Goal: Transaction & Acquisition: Purchase product/service

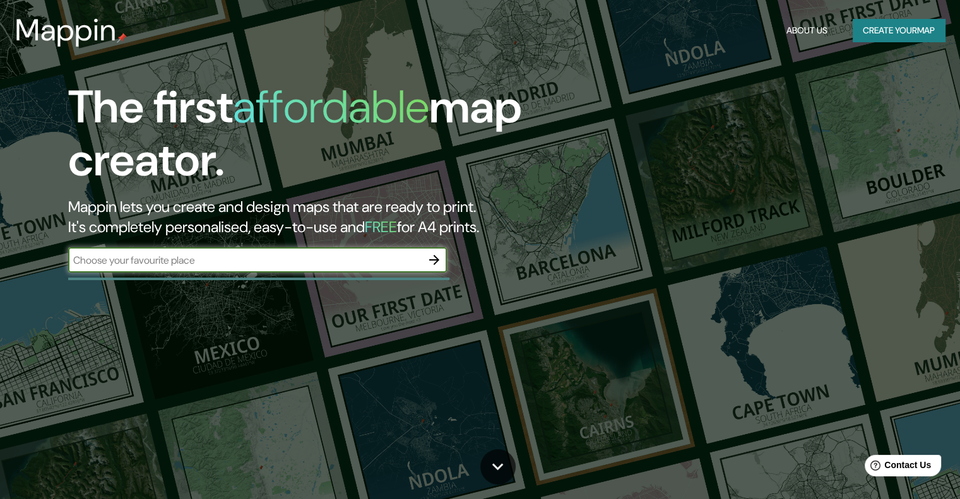
click at [360, 266] on input "text" at bounding box center [244, 260] width 353 height 15
click at [433, 262] on icon "button" at bounding box center [434, 259] width 15 height 15
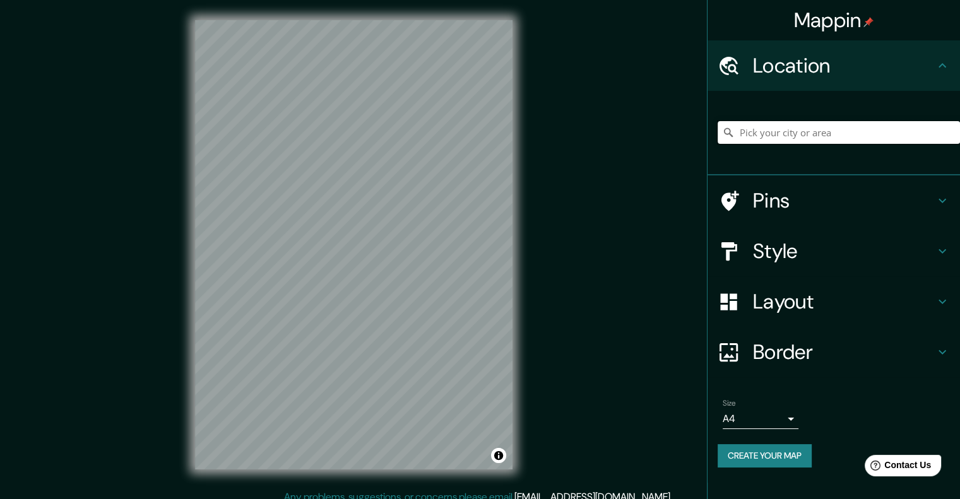
click at [871, 121] on input "Pick your city or area" at bounding box center [839, 132] width 242 height 23
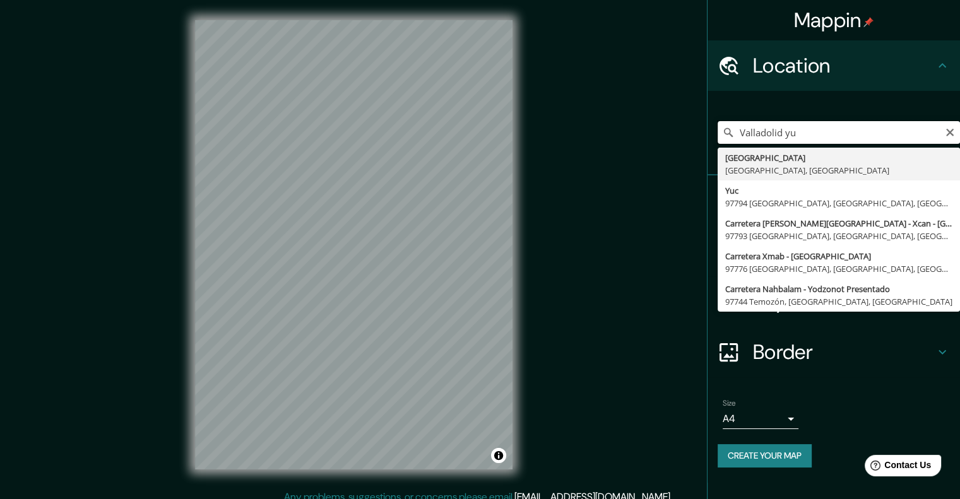
drag, startPoint x: 870, startPoint y: 121, endPoint x: 849, endPoint y: 335, distance: 215.6
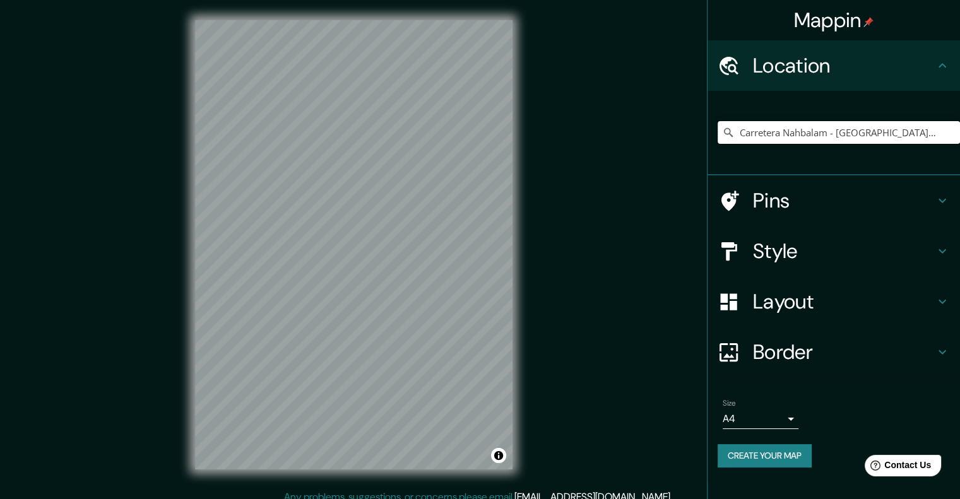
drag, startPoint x: 849, startPoint y: 335, endPoint x: 899, endPoint y: 139, distance: 201.9
click at [898, 139] on input "Carretera Nahbalam - [GEOGRAPHIC_DATA] Presentado, 97744 [GEOGRAPHIC_DATA], [GE…" at bounding box center [839, 132] width 242 height 23
click at [898, 135] on input "Carretera Nahbalam - [GEOGRAPHIC_DATA] Presentado, 97744 [GEOGRAPHIC_DATA], [GE…" at bounding box center [839, 132] width 242 height 23
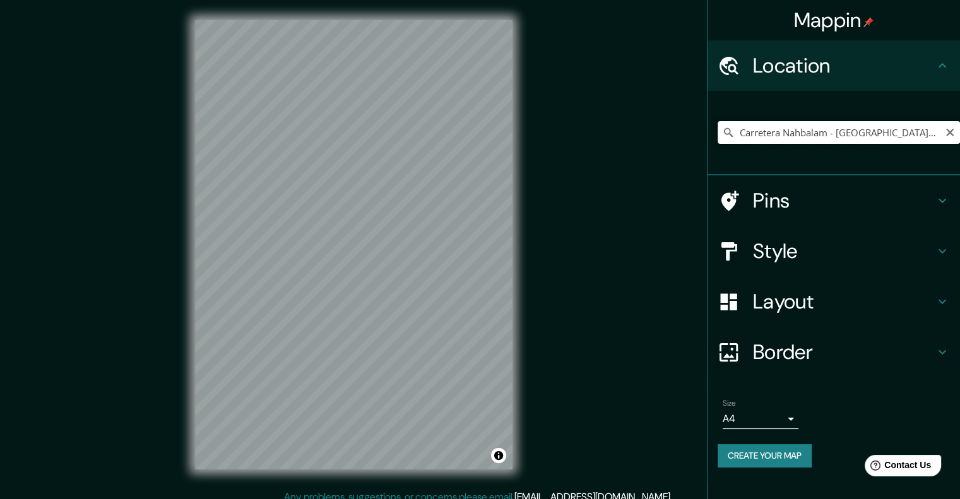
click at [898, 135] on input "Carretera Nahbalam - [GEOGRAPHIC_DATA] Presentado, 97744 [GEOGRAPHIC_DATA], [GE…" at bounding box center [839, 132] width 242 height 23
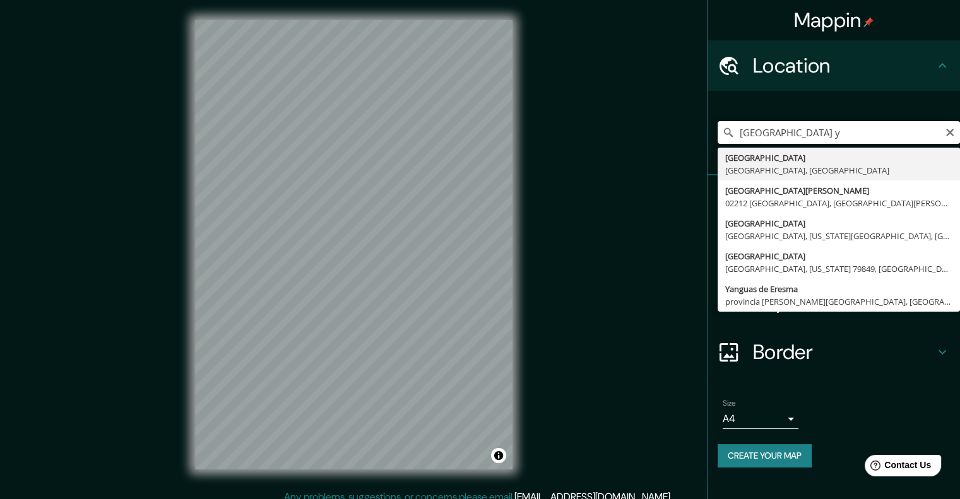
type input "[GEOGRAPHIC_DATA], [GEOGRAPHIC_DATA], [GEOGRAPHIC_DATA]"
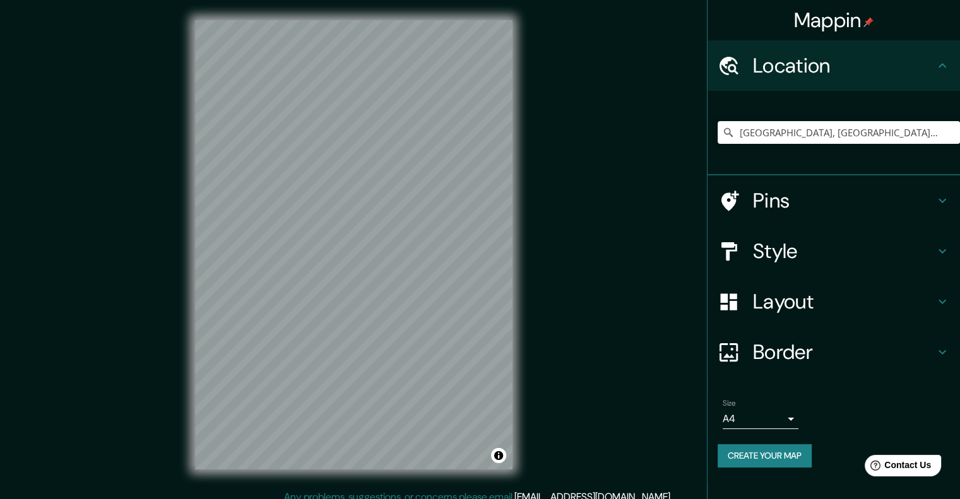
click at [896, 247] on h4 "Style" at bounding box center [844, 251] width 182 height 25
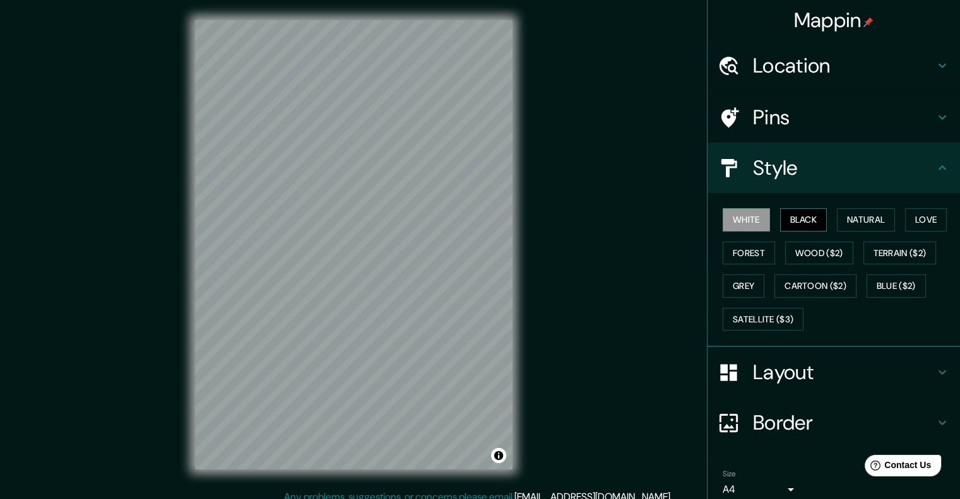
click at [800, 216] on button "Black" at bounding box center [803, 219] width 47 height 23
click at [540, 218] on div "Mappin Location [GEOGRAPHIC_DATA], [GEOGRAPHIC_DATA], [GEOGRAPHIC_DATA] Pins St…" at bounding box center [480, 255] width 960 height 510
drag, startPoint x: 520, startPoint y: 204, endPoint x: 530, endPoint y: 201, distance: 10.6
click at [527, 203] on div "© Mapbox © OpenStreetMap Improve this map" at bounding box center [354, 245] width 358 height 490
click at [586, 208] on div "Mappin Location [GEOGRAPHIC_DATA], [GEOGRAPHIC_DATA], [GEOGRAPHIC_DATA] Pins St…" at bounding box center [480, 255] width 960 height 510
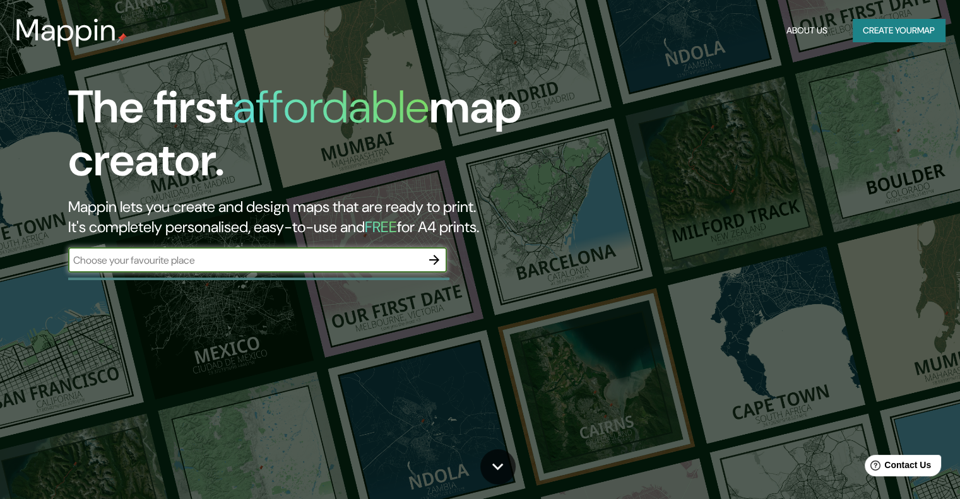
click at [428, 264] on icon "button" at bounding box center [434, 259] width 15 height 15
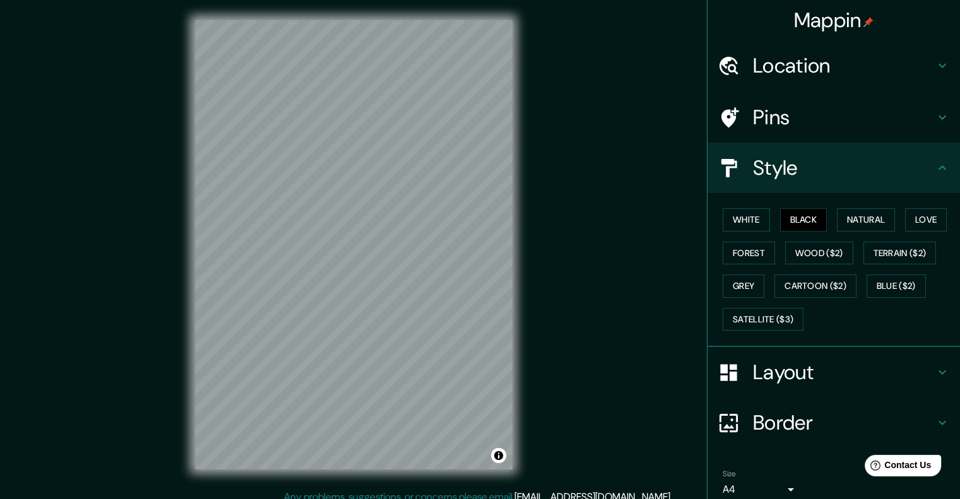
click at [798, 372] on h4 "Layout" at bounding box center [844, 372] width 182 height 25
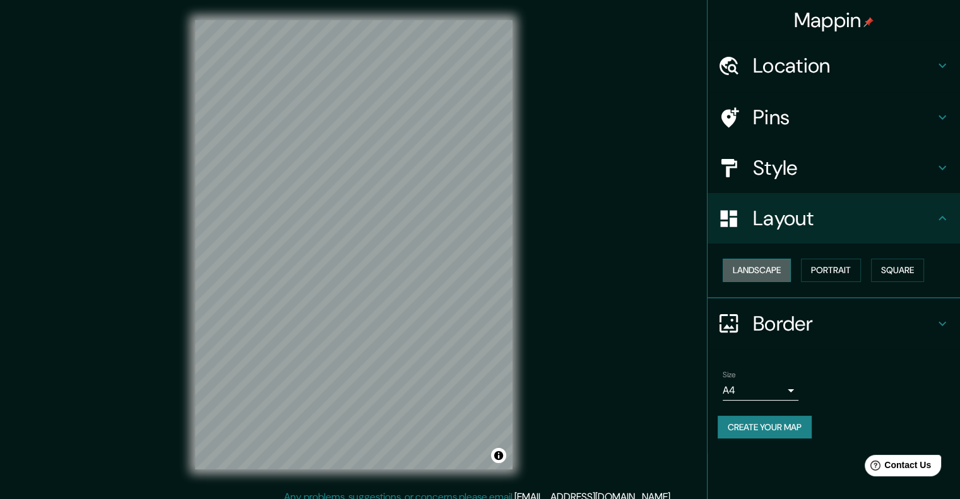
click at [758, 266] on button "Landscape" at bounding box center [757, 270] width 68 height 23
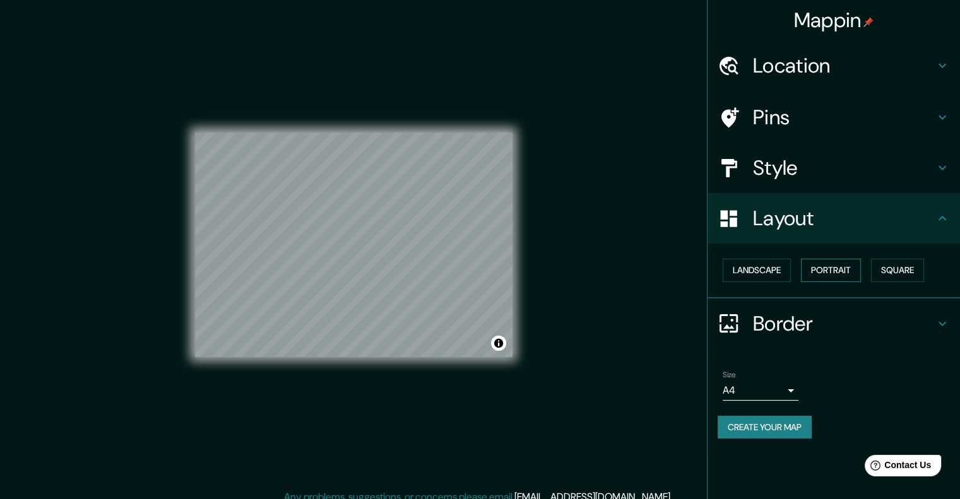
click at [847, 260] on button "Portrait" at bounding box center [831, 270] width 60 height 23
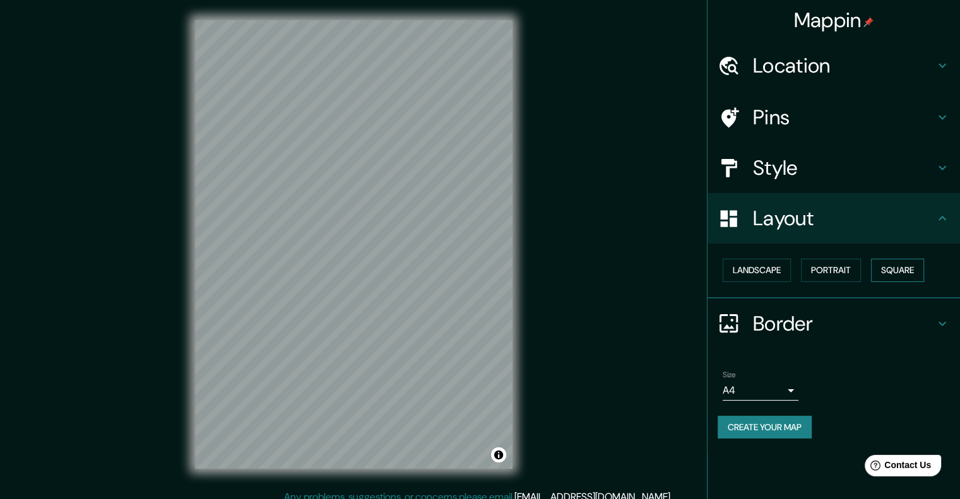
click at [919, 272] on button "Square" at bounding box center [897, 270] width 53 height 23
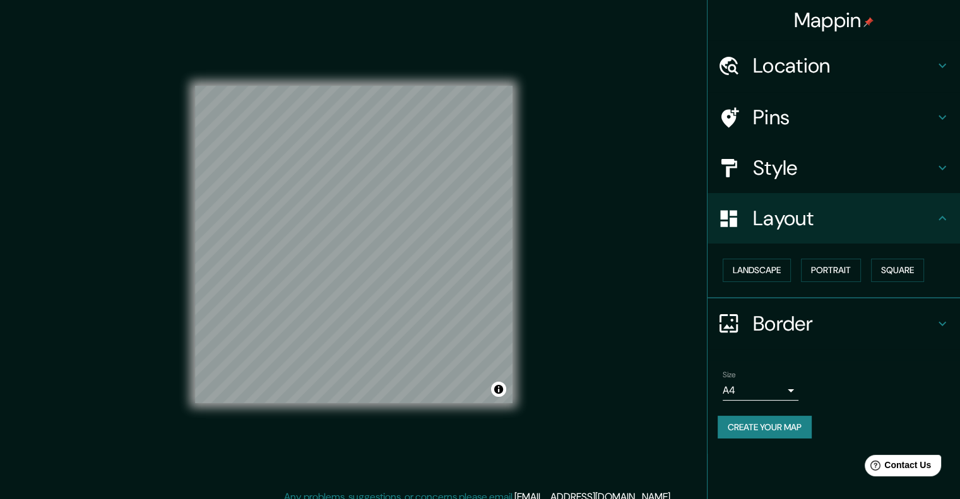
click at [544, 438] on div "Mappin Location Pins Style Layout Landscape Portrait Square Border Choose a bor…" at bounding box center [480, 255] width 960 height 510
click at [756, 270] on button "Landscape" at bounding box center [757, 270] width 68 height 23
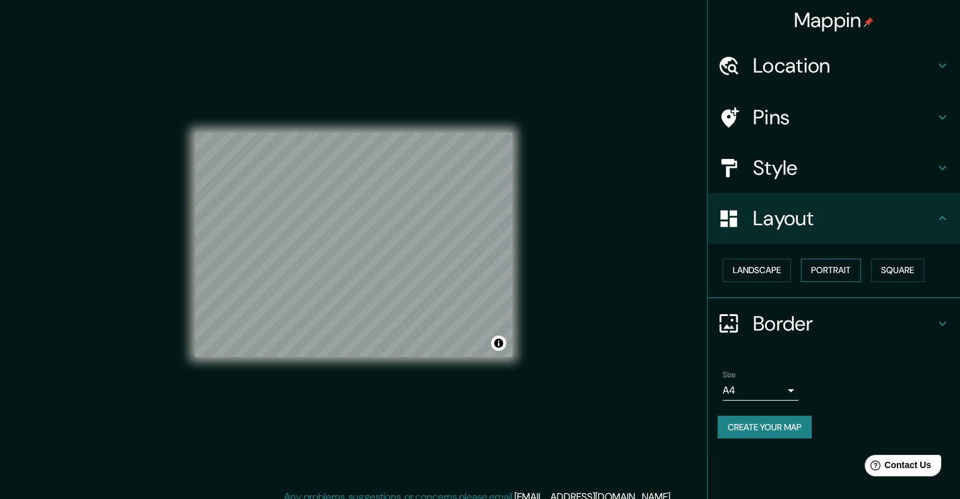
click at [818, 269] on button "Portrait" at bounding box center [831, 270] width 60 height 23
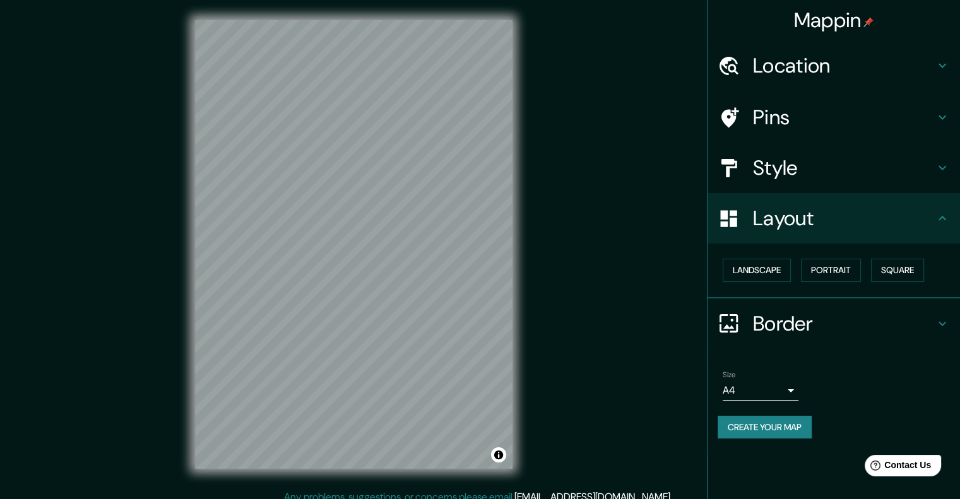
click at [838, 332] on h4 "Border" at bounding box center [844, 323] width 182 height 25
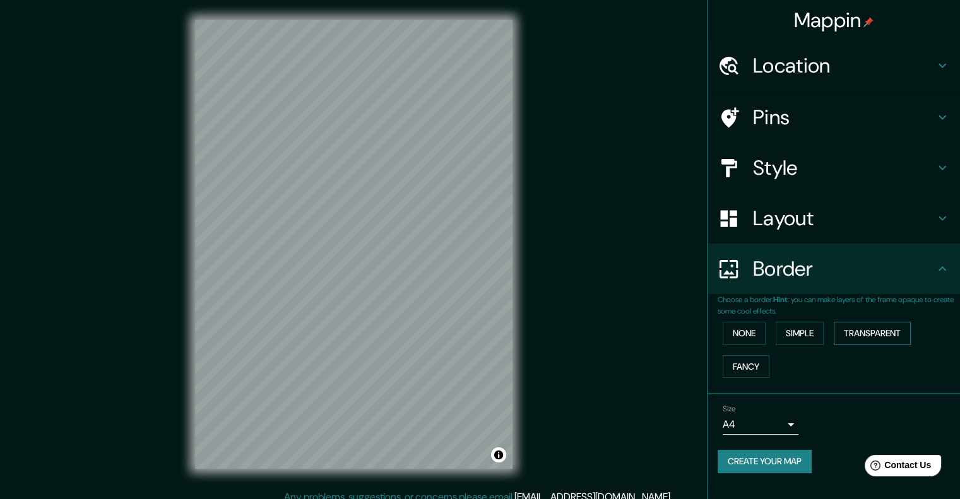
click at [855, 329] on button "Transparent" at bounding box center [872, 333] width 77 height 23
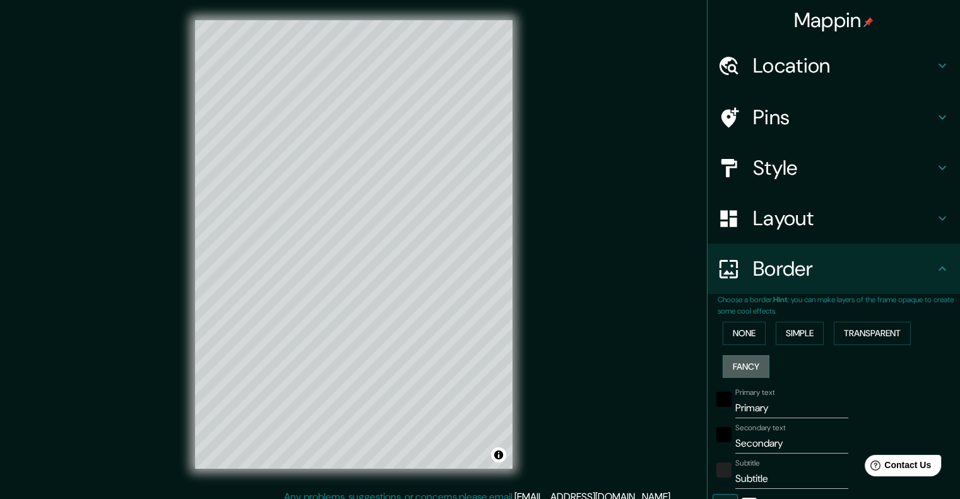
click at [737, 368] on button "Fancy" at bounding box center [746, 366] width 47 height 23
click at [737, 322] on button "None" at bounding box center [744, 333] width 43 height 23
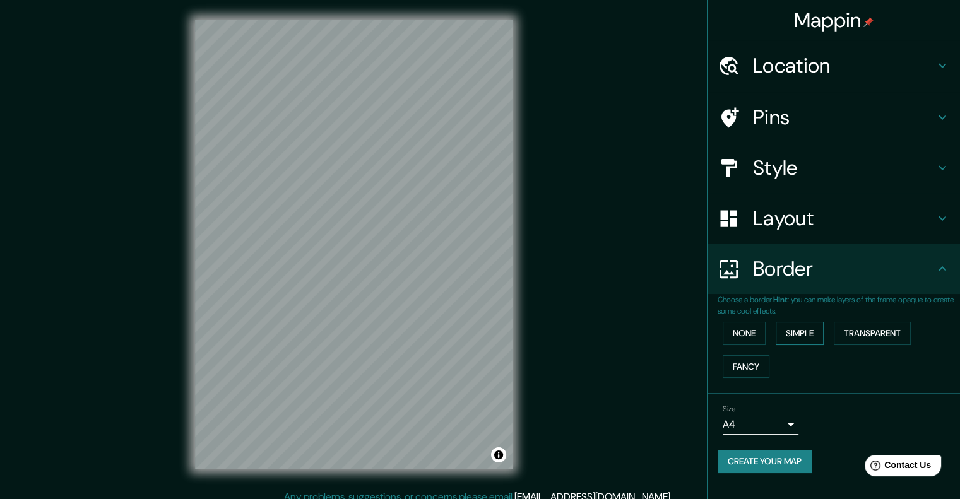
click at [803, 338] on button "Simple" at bounding box center [800, 333] width 48 height 23
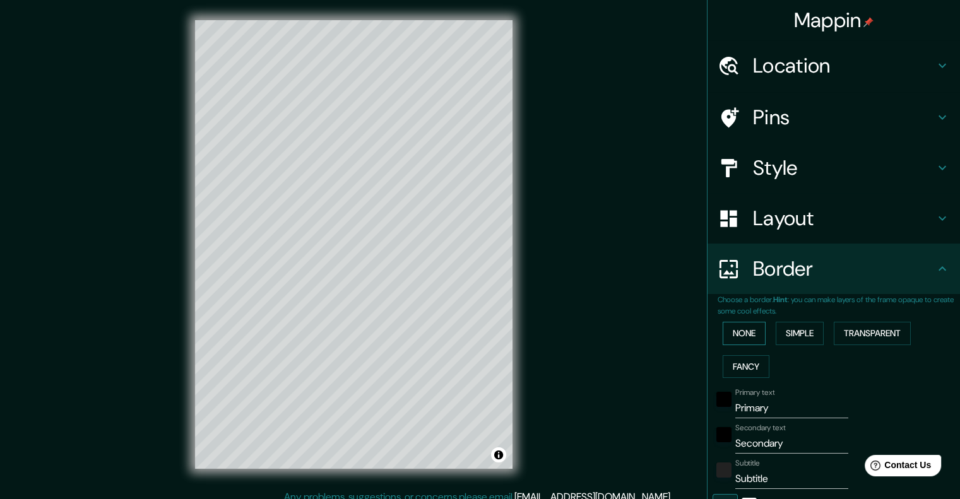
click at [748, 331] on button "None" at bounding box center [744, 333] width 43 height 23
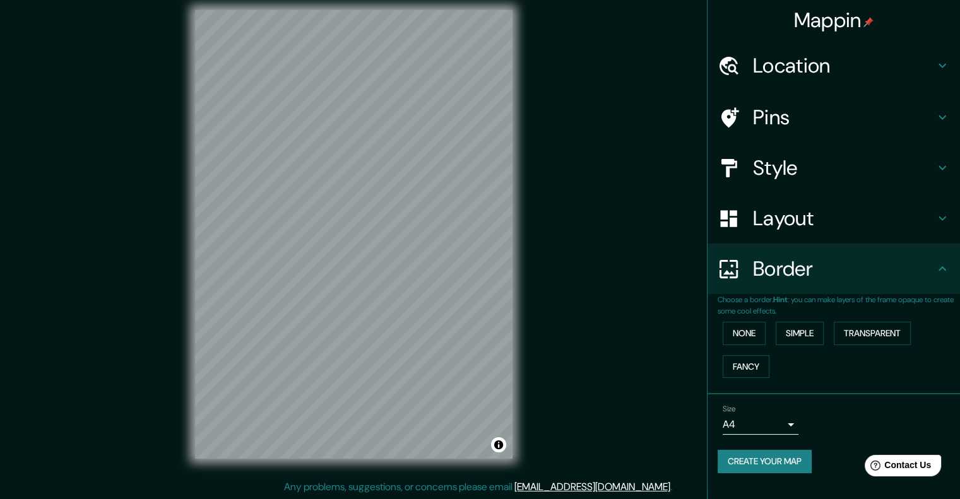
scroll to position [10, 0]
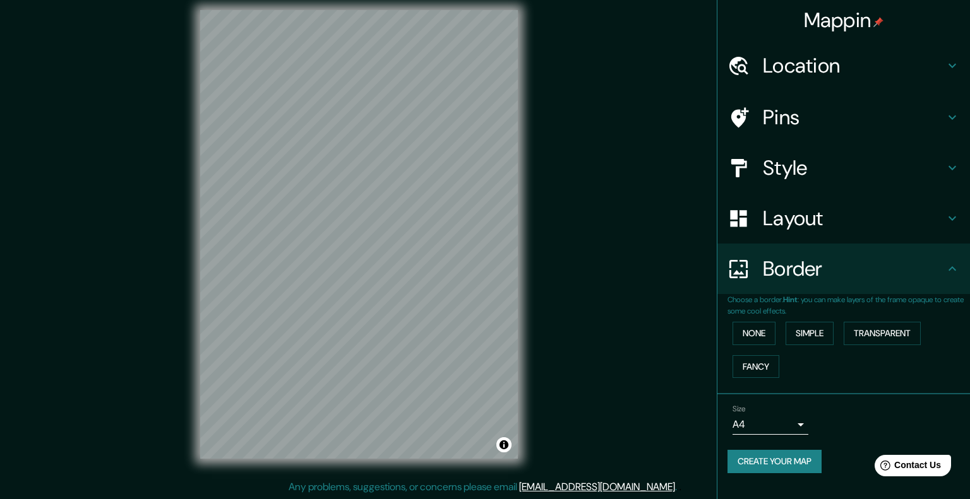
click at [780, 413] on body "Mappin Location Pins Style Layout Border Choose a border. Hint : you can make l…" at bounding box center [485, 239] width 970 height 499
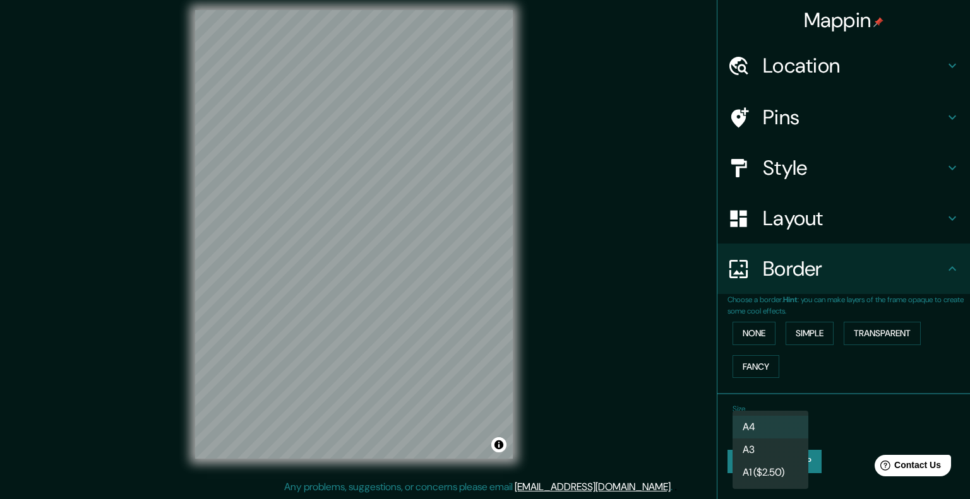
click at [776, 444] on li "A3" at bounding box center [770, 450] width 76 height 23
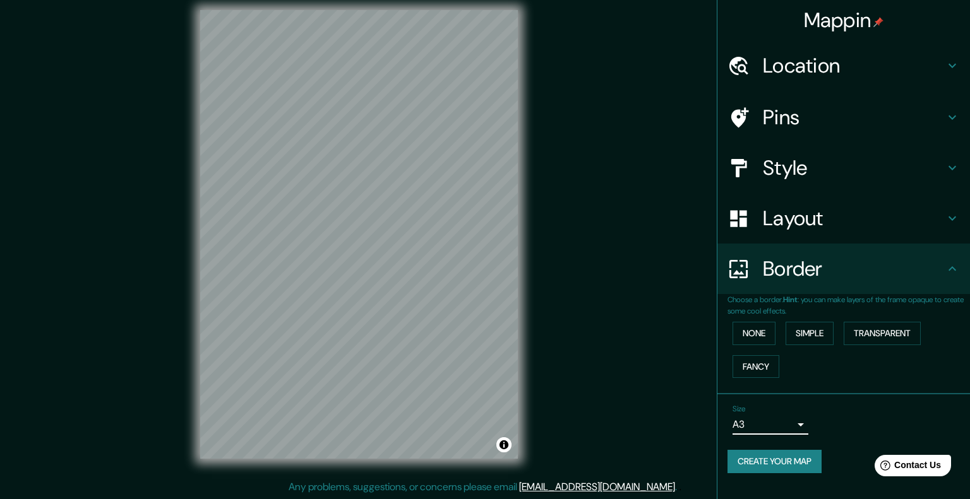
click at [769, 427] on body "Mappin Location Pins Style Layout Border Choose a border. Hint : you can make l…" at bounding box center [485, 239] width 970 height 499
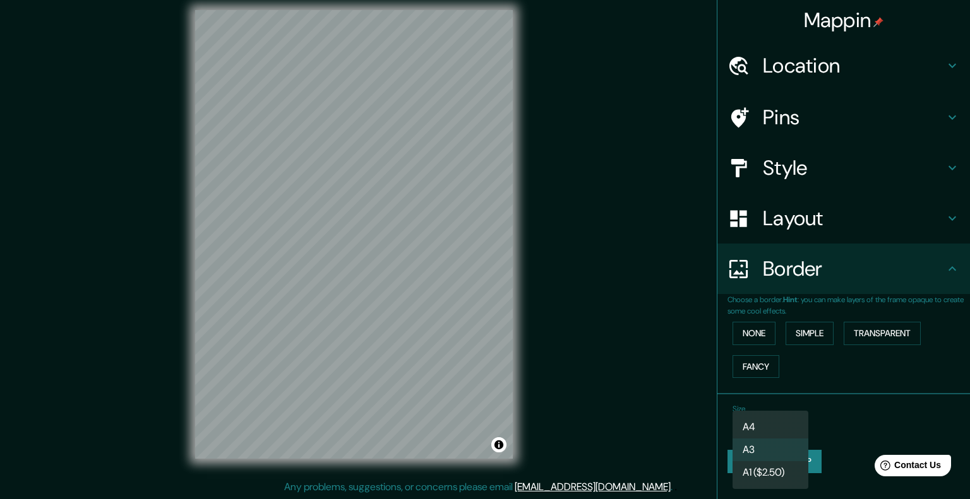
click at [769, 427] on li "A4" at bounding box center [770, 427] width 76 height 23
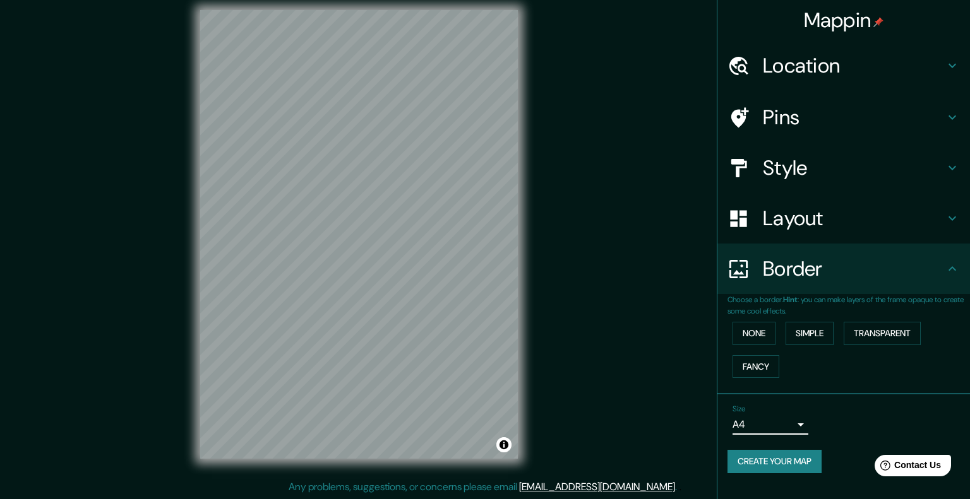
click at [772, 421] on body "Mappin Location Pins Style Layout Border Choose a border. Hint : you can make l…" at bounding box center [485, 239] width 970 height 499
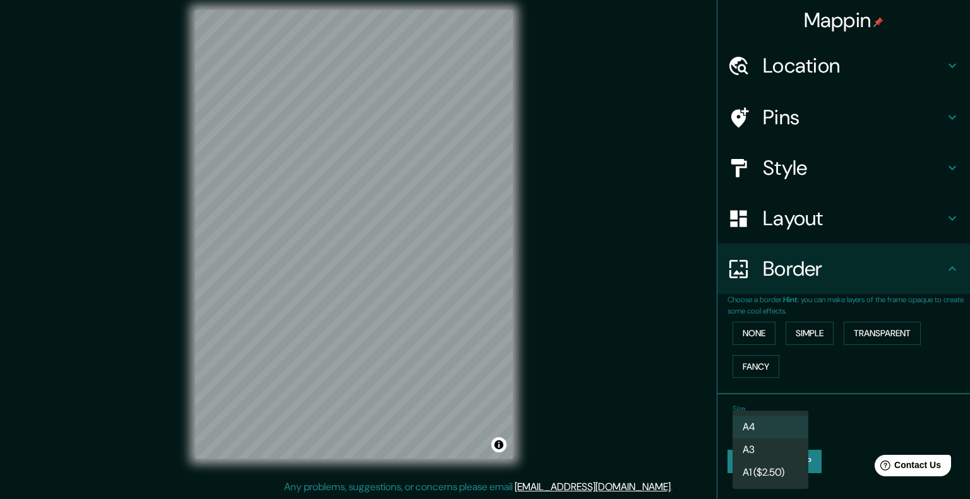
click at [768, 449] on li "A3" at bounding box center [770, 450] width 76 height 23
type input "a4"
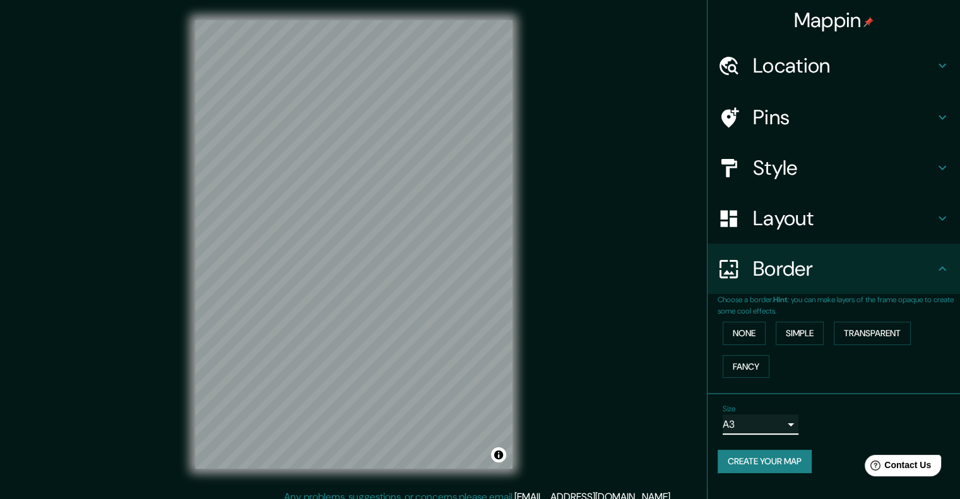
scroll to position [0, 0]
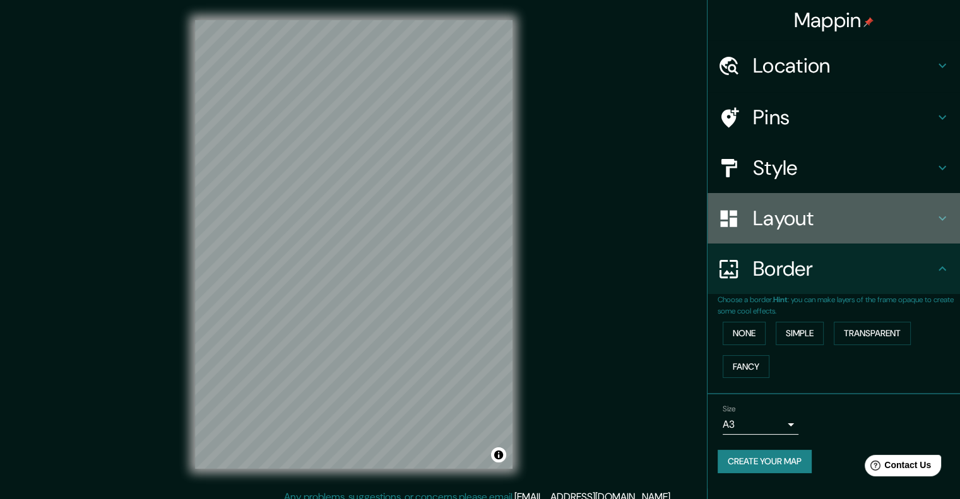
click at [806, 225] on h4 "Layout" at bounding box center [844, 218] width 182 height 25
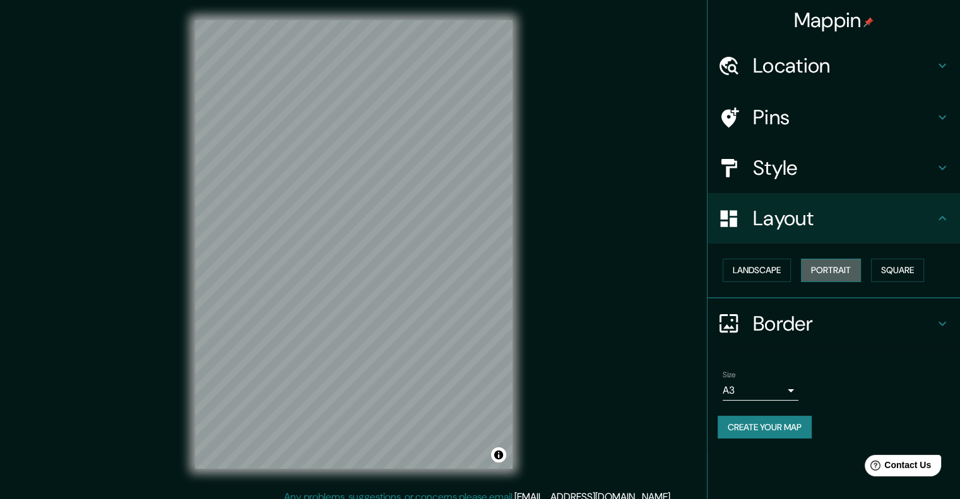
click at [831, 270] on button "Portrait" at bounding box center [831, 270] width 60 height 23
click at [772, 262] on button "Landscape" at bounding box center [757, 270] width 68 height 23
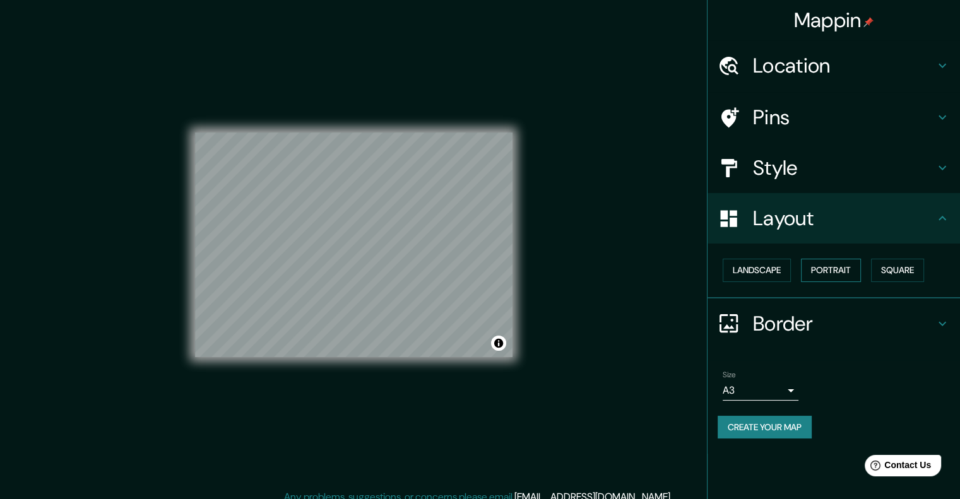
click at [817, 266] on button "Portrait" at bounding box center [831, 270] width 60 height 23
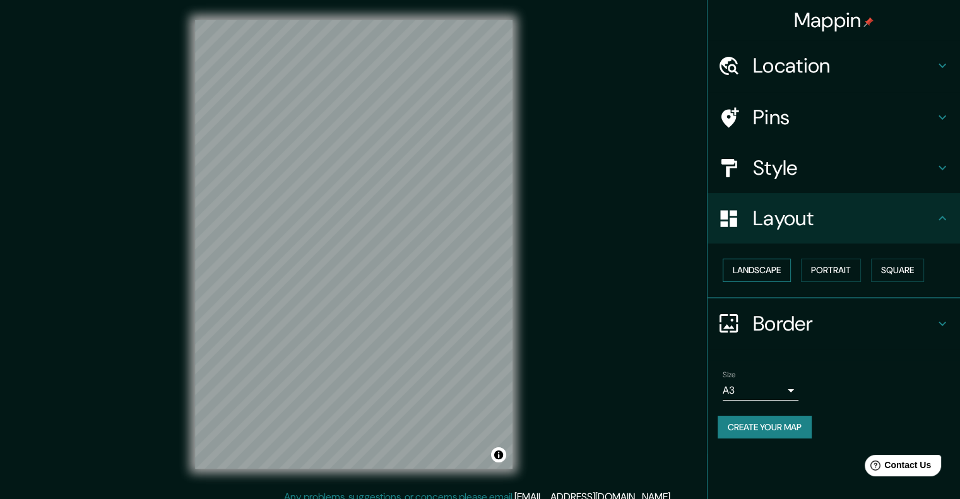
click at [762, 272] on button "Landscape" at bounding box center [757, 270] width 68 height 23
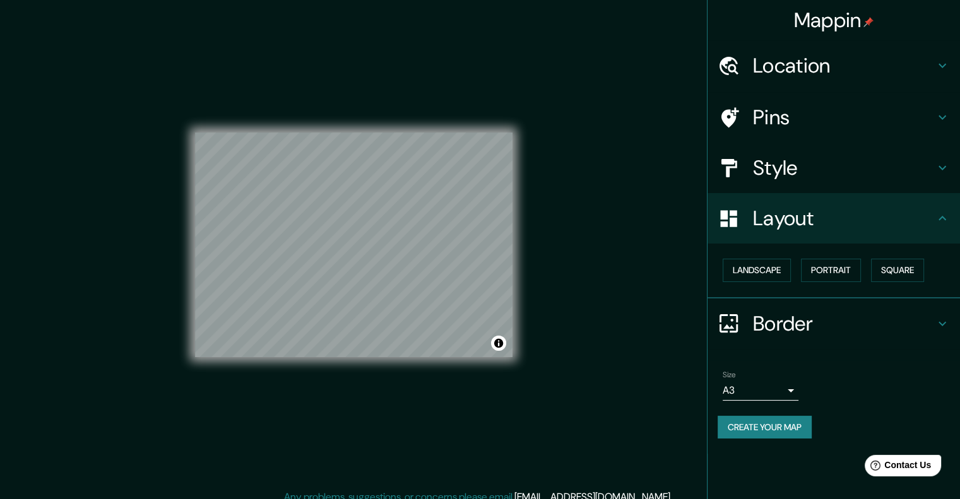
click at [361, 91] on div "© Mapbox © OpenStreetMap Improve this map" at bounding box center [353, 244] width 317 height 449
click at [353, 365] on div "© Mapbox © OpenStreetMap Improve this map" at bounding box center [353, 244] width 317 height 449
click at [670, 167] on div "Mappin Location Pins Style Layout Landscape Portrait Square Border Choose a bor…" at bounding box center [480, 255] width 960 height 510
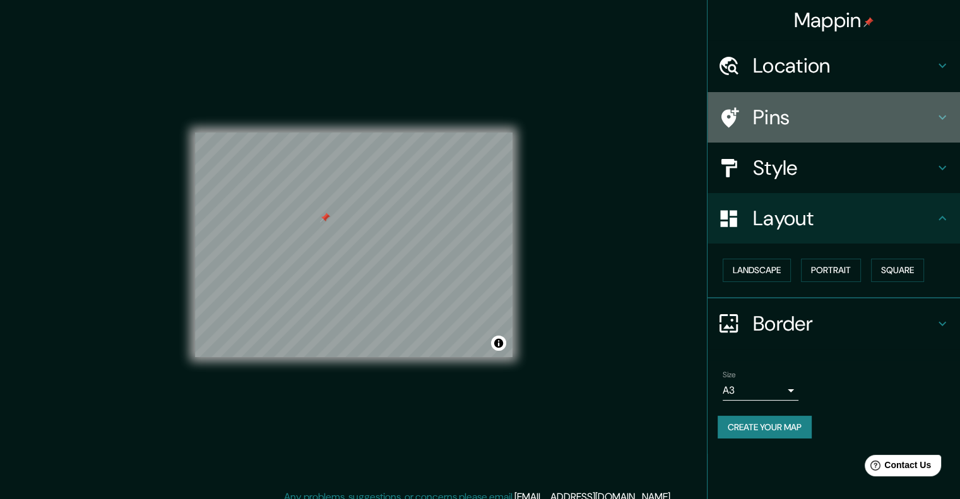
click at [780, 121] on h4 "Pins" at bounding box center [844, 117] width 182 height 25
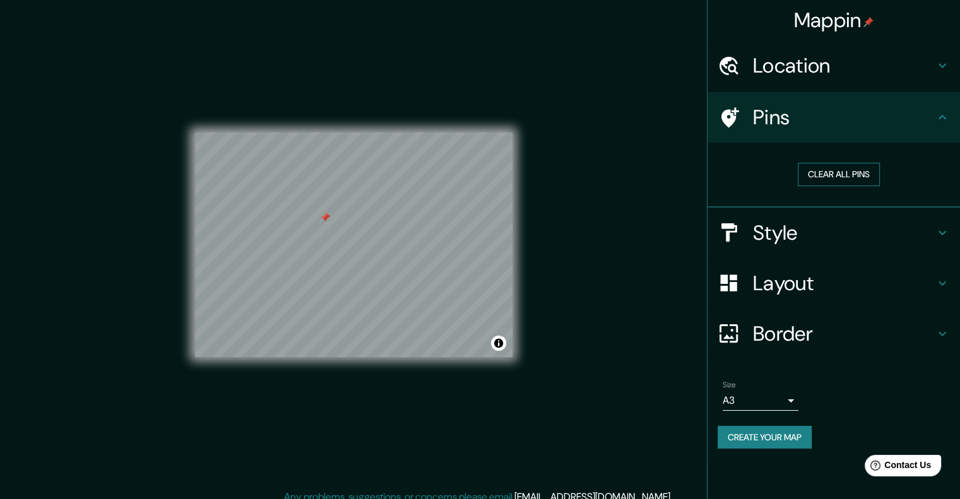
click at [826, 174] on button "Clear all pins" at bounding box center [839, 174] width 82 height 23
click at [383, 80] on div "© Mapbox © OpenStreetMap Improve this map" at bounding box center [353, 244] width 317 height 449
click at [790, 335] on h4 "Border" at bounding box center [844, 333] width 182 height 25
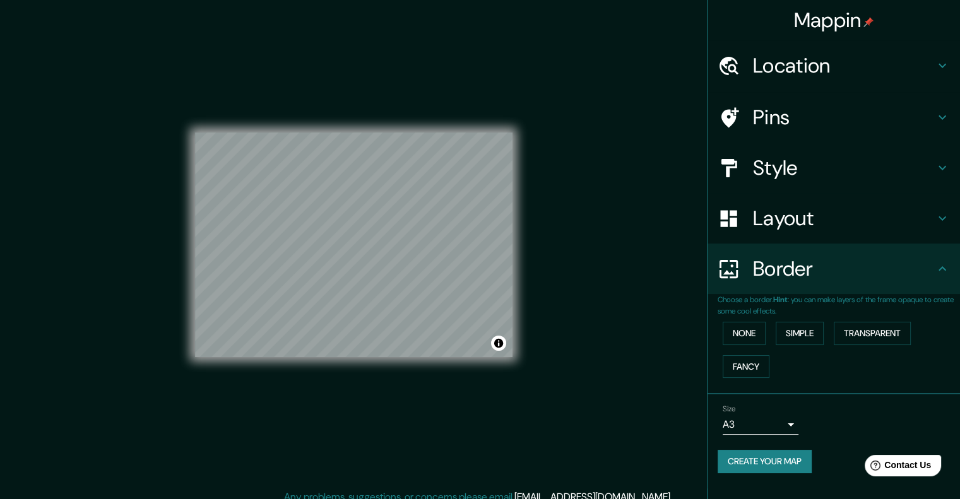
click at [800, 278] on h4 "Border" at bounding box center [844, 268] width 182 height 25
click at [836, 253] on div "Border" at bounding box center [834, 269] width 252 height 50
click at [797, 210] on h4 "Layout" at bounding box center [844, 218] width 182 height 25
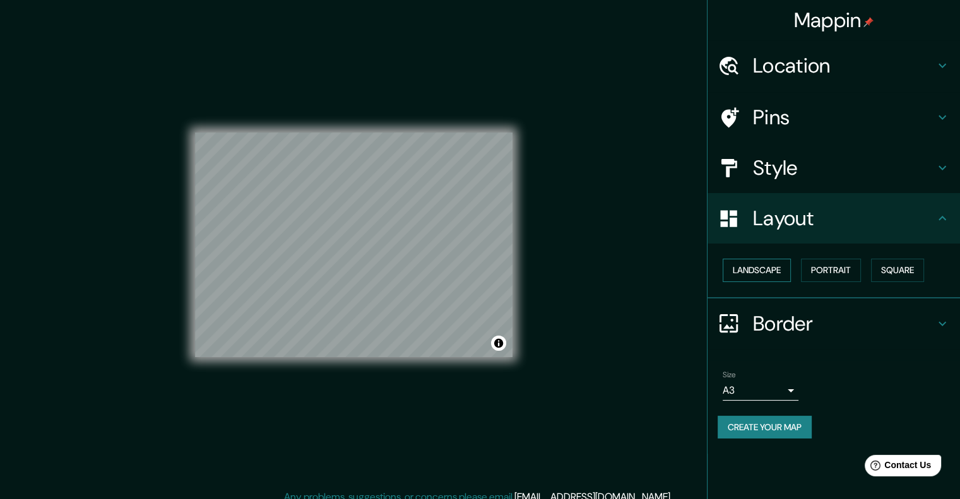
click at [777, 270] on button "Landscape" at bounding box center [757, 270] width 68 height 23
click at [828, 275] on button "Portrait" at bounding box center [831, 270] width 60 height 23
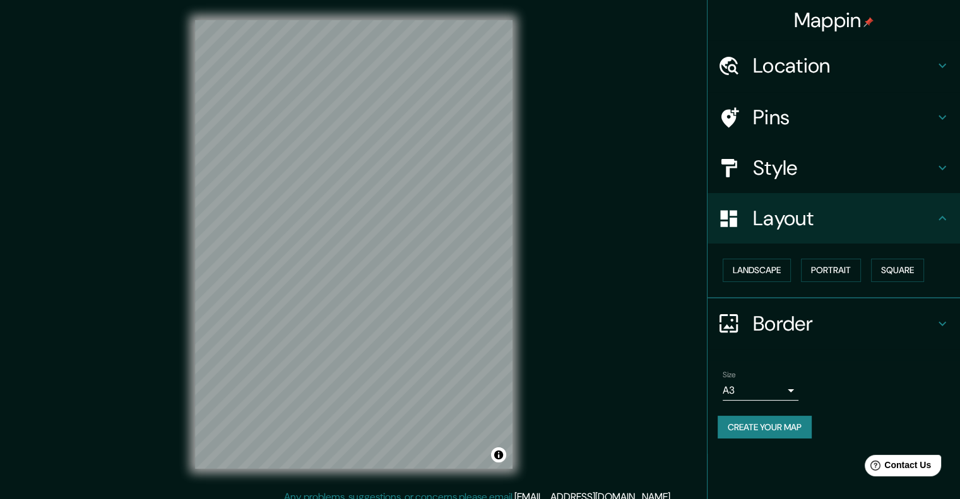
click at [769, 107] on h4 "Pins" at bounding box center [844, 117] width 182 height 25
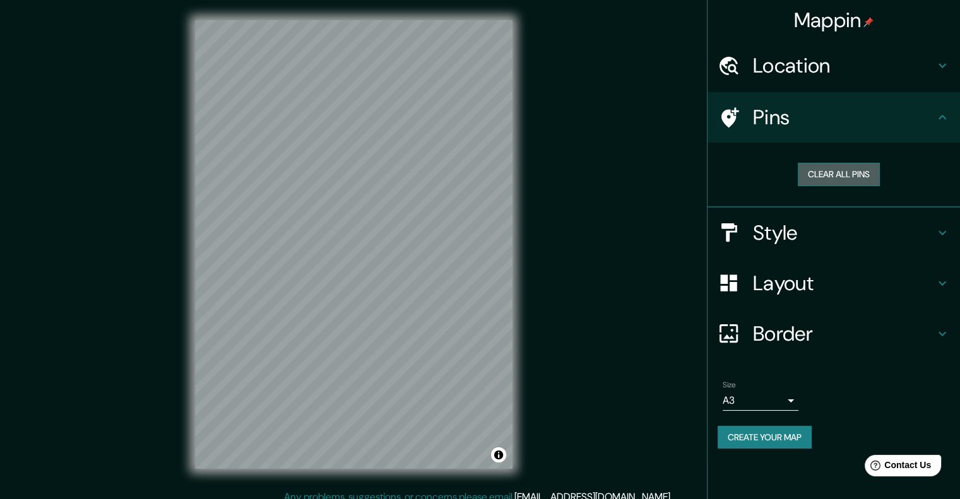
click at [824, 174] on button "Clear all pins" at bounding box center [839, 174] width 82 height 23
click at [760, 243] on h4 "Style" at bounding box center [844, 232] width 182 height 25
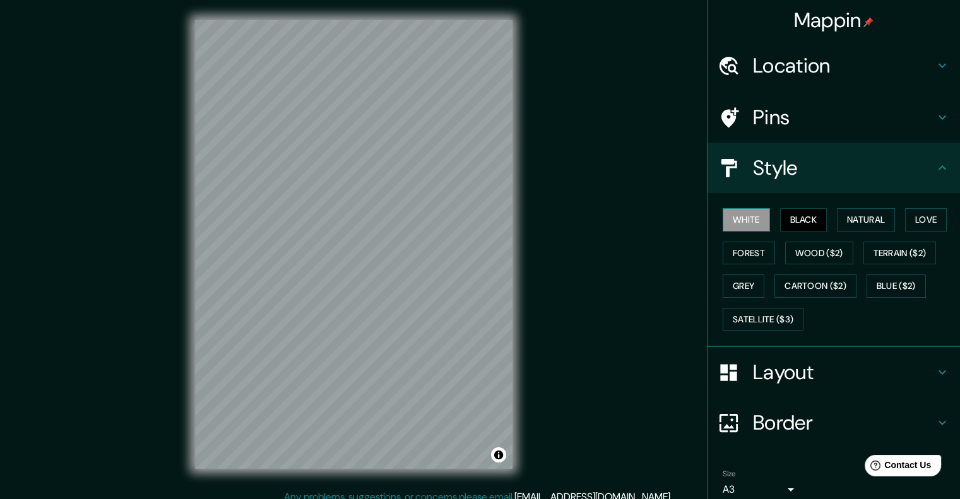
click at [750, 215] on button "White" at bounding box center [746, 219] width 47 height 23
click at [870, 217] on button "Natural" at bounding box center [866, 219] width 58 height 23
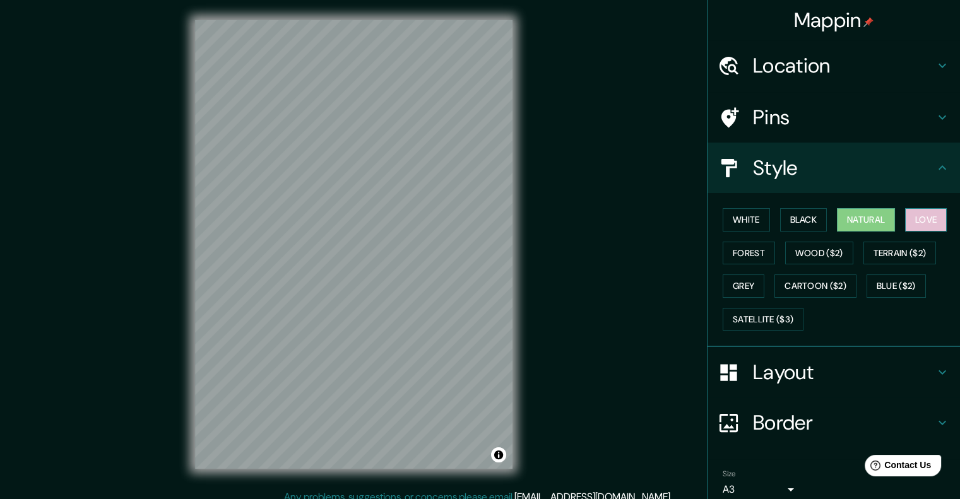
click at [927, 222] on button "Love" at bounding box center [926, 219] width 42 height 23
click at [754, 258] on button "Forest" at bounding box center [749, 253] width 52 height 23
click at [845, 215] on button "Natural" at bounding box center [866, 219] width 58 height 23
click at [792, 216] on button "Black" at bounding box center [803, 219] width 47 height 23
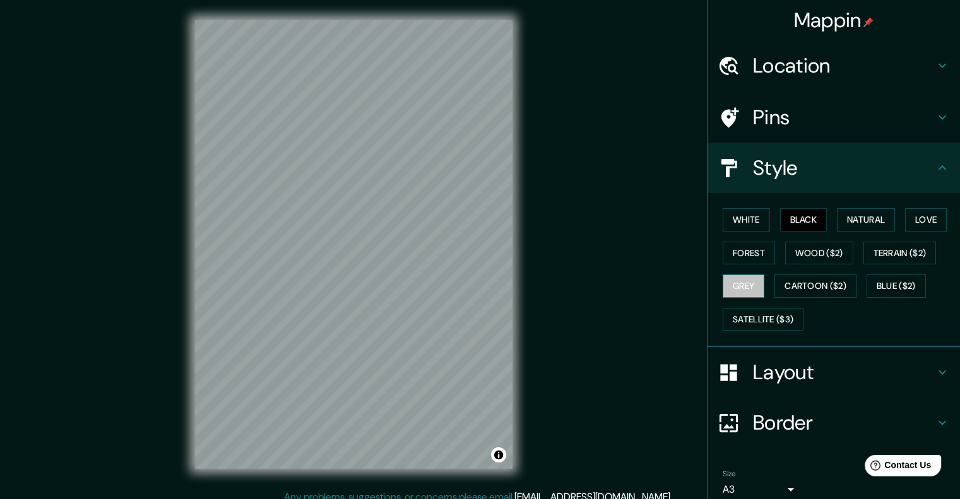
click at [732, 282] on button "Grey" at bounding box center [744, 286] width 42 height 23
click at [800, 206] on div "White Black Natural Love Forest Wood ($2) Terrain ($2) Grey Cartoon ($2) Blue (…" at bounding box center [839, 269] width 242 height 133
click at [803, 206] on div "White Black Natural Love Forest Wood ($2) Terrain ($2) Grey Cartoon ($2) Blue (…" at bounding box center [839, 269] width 242 height 133
click at [804, 211] on button "Black" at bounding box center [803, 219] width 47 height 23
click at [774, 369] on h4 "Layout" at bounding box center [844, 372] width 182 height 25
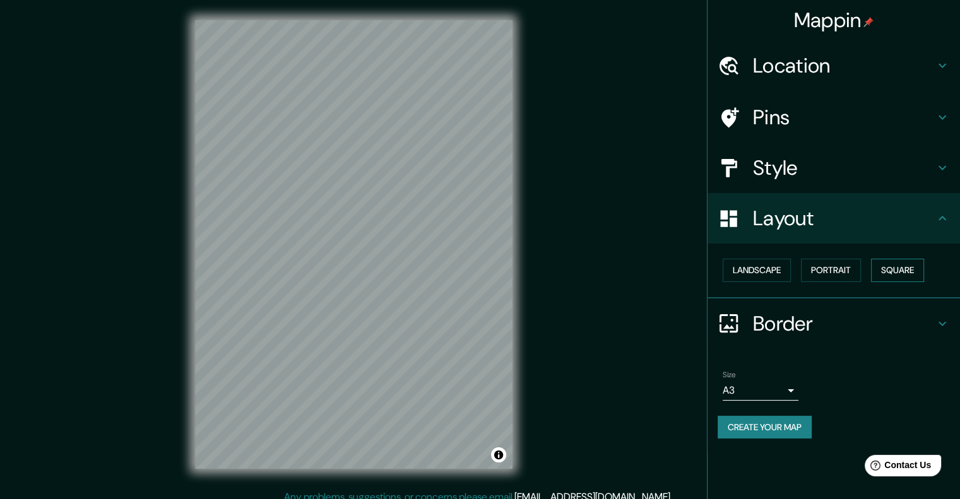
click at [889, 266] on button "Square" at bounding box center [897, 270] width 53 height 23
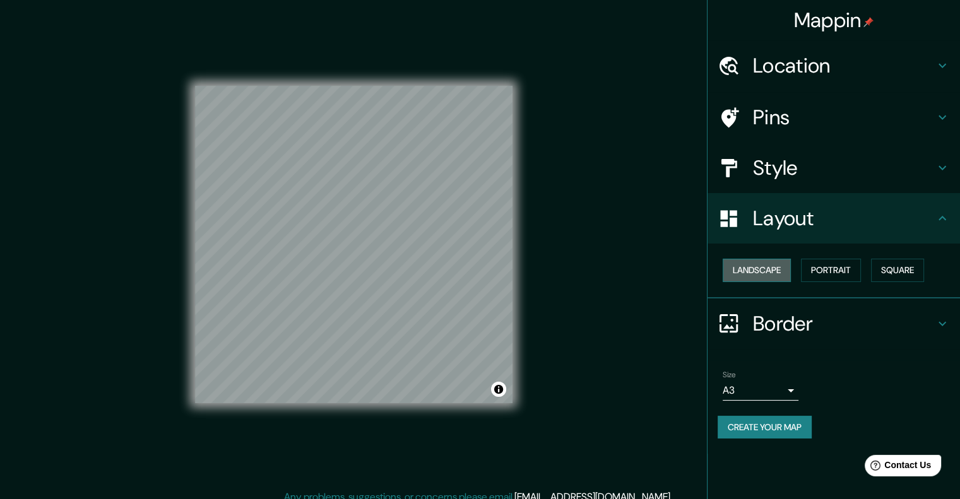
click at [766, 264] on button "Landscape" at bounding box center [757, 270] width 68 height 23
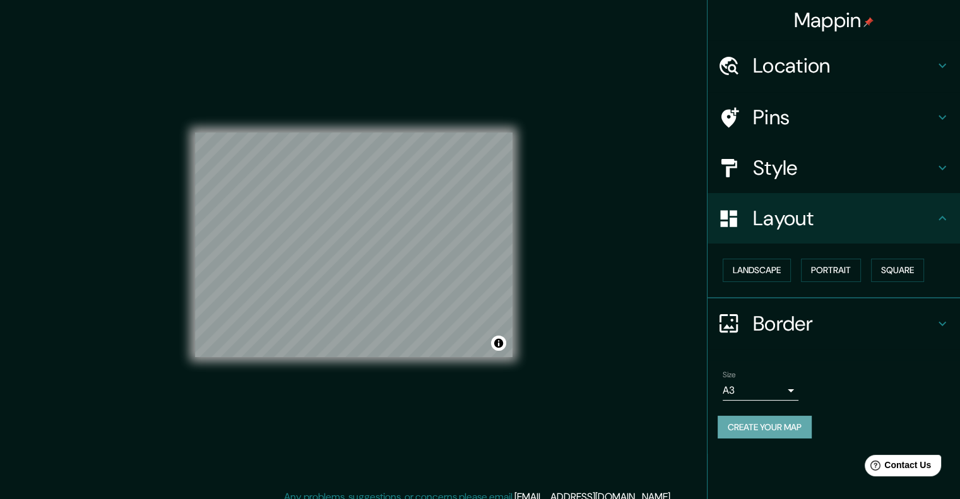
click at [761, 426] on button "Create your map" at bounding box center [765, 427] width 94 height 23
click at [778, 431] on div "Create your map" at bounding box center [834, 427] width 232 height 23
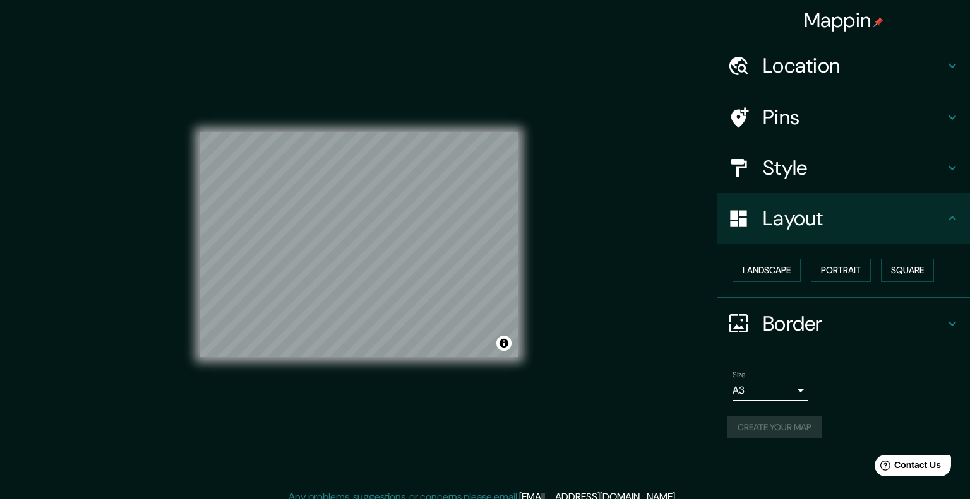
click at [784, 393] on body "Mappin Location Pins Style Layout Landscape Portrait Square Border Choose a bor…" at bounding box center [485, 249] width 970 height 499
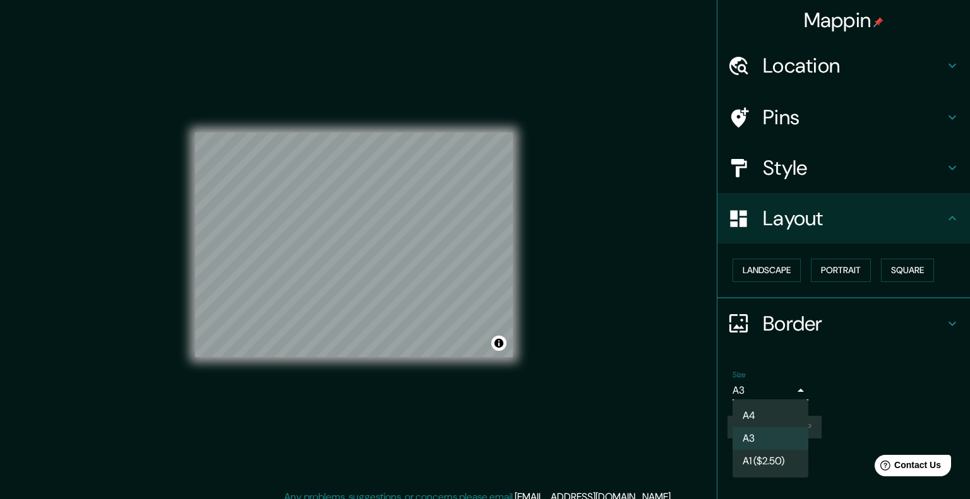
click at [773, 406] on li "A4" at bounding box center [770, 416] width 76 height 23
type input "single"
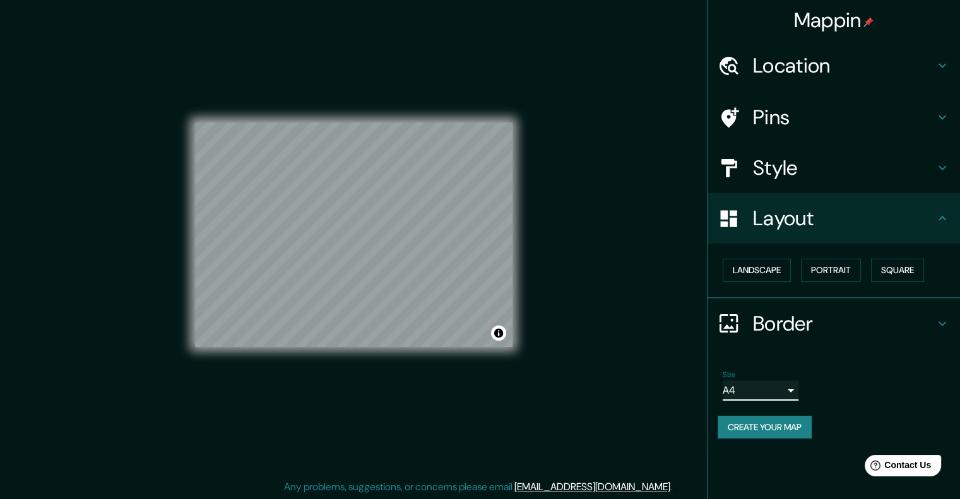
scroll to position [10, 0]
click at [777, 431] on button "Create your map" at bounding box center [765, 427] width 94 height 23
click at [777, 431] on div "Create your map" at bounding box center [834, 427] width 232 height 23
click at [828, 323] on h4 "Border" at bounding box center [844, 323] width 182 height 25
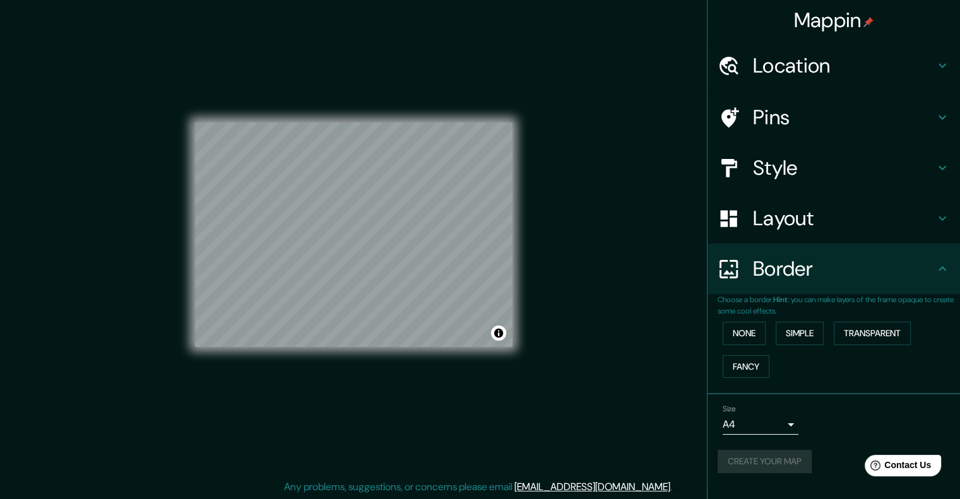
click at [844, 276] on h4 "Border" at bounding box center [844, 268] width 182 height 25
click at [836, 271] on h4 "Border" at bounding box center [844, 268] width 182 height 25
click at [770, 457] on div "Create your map" at bounding box center [834, 461] width 232 height 23
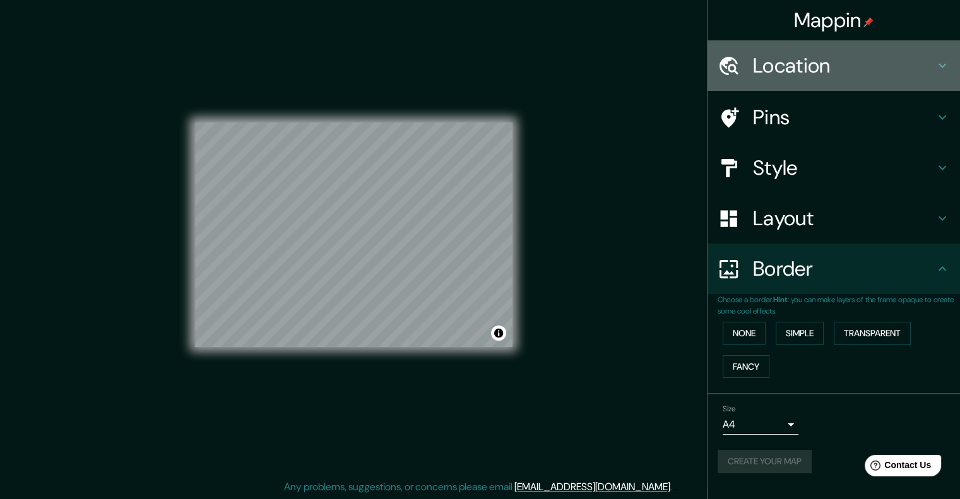
click at [879, 45] on div "Location" at bounding box center [834, 65] width 252 height 50
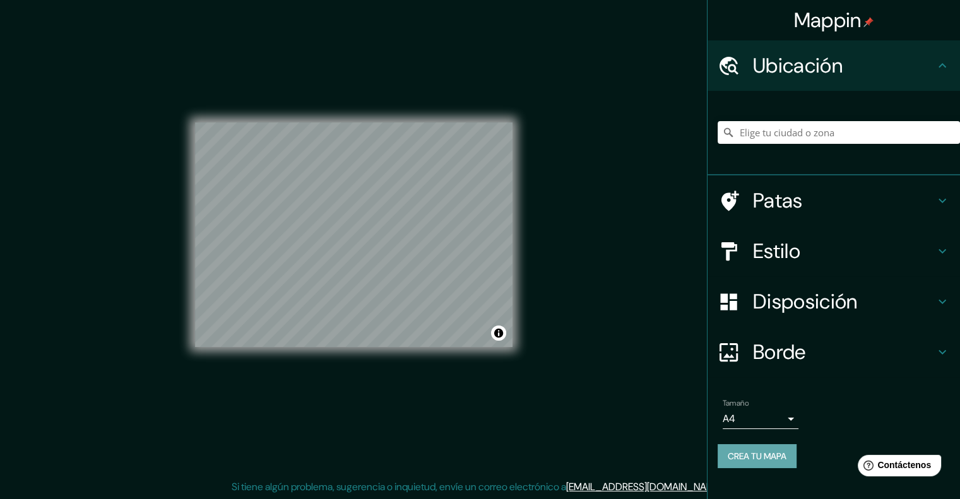
click at [768, 454] on font "Crea tu mapa" at bounding box center [757, 456] width 59 height 11
click at [765, 454] on div "Crea tu mapa" at bounding box center [834, 456] width 232 height 24
click at [764, 454] on div "Crea tu mapa" at bounding box center [834, 456] width 232 height 24
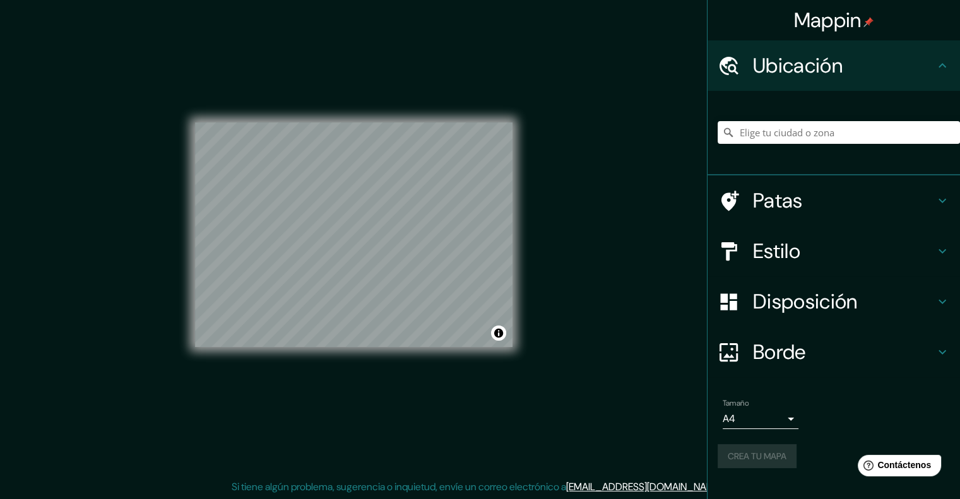
click at [763, 454] on div "Crea tu mapa" at bounding box center [834, 456] width 232 height 24
click at [824, 205] on h4 "Patas" at bounding box center [844, 200] width 182 height 25
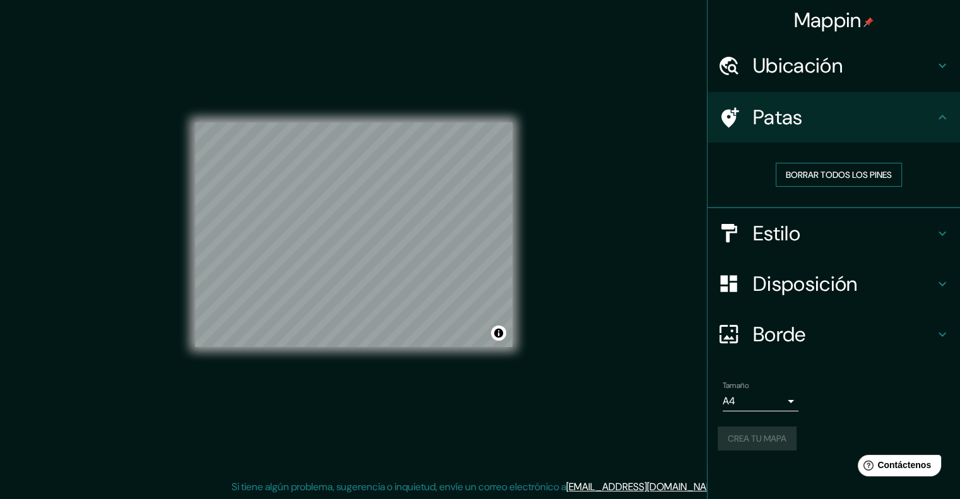
click at [845, 181] on font "Borrar todos los pines" at bounding box center [839, 175] width 106 height 16
click at [846, 221] on h4 "Estilo" at bounding box center [844, 233] width 182 height 25
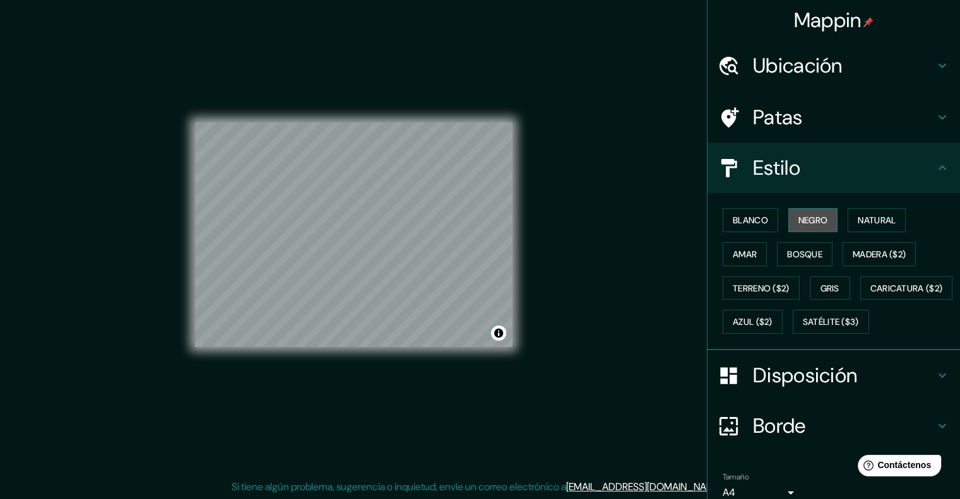
click at [816, 231] on button "Negro" at bounding box center [813, 220] width 50 height 24
drag, startPoint x: 819, startPoint y: 225, endPoint x: 820, endPoint y: 249, distance: 23.4
click at [819, 225] on font "Negro" at bounding box center [813, 220] width 30 height 16
click at [816, 389] on font "Disposición" at bounding box center [805, 375] width 104 height 27
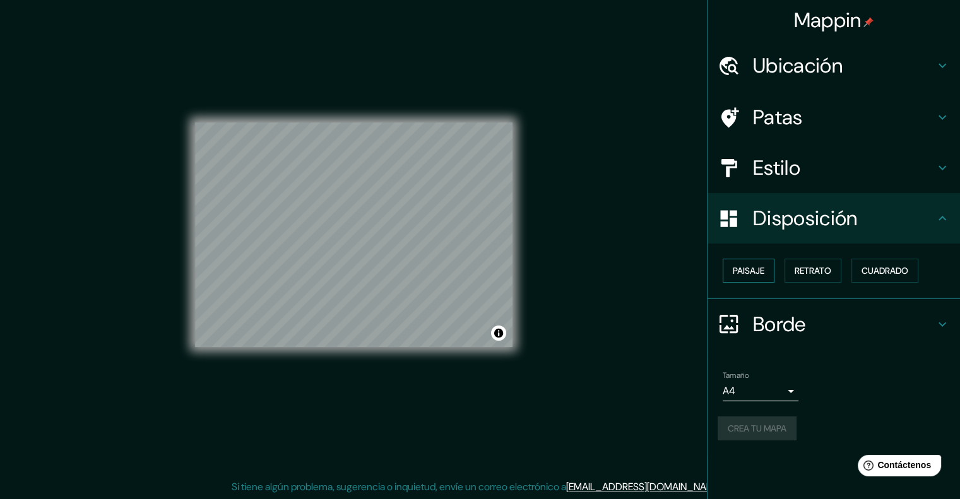
click at [764, 280] on button "Paisaje" at bounding box center [749, 271] width 52 height 24
click at [810, 213] on font "Disposición" at bounding box center [805, 218] width 104 height 27
click at [807, 328] on h4 "Borde" at bounding box center [844, 324] width 182 height 25
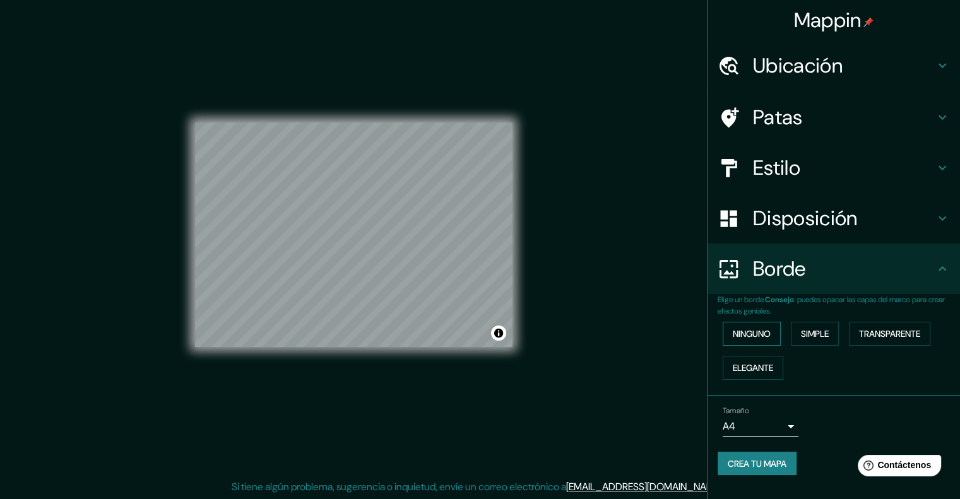
click at [771, 331] on font "Ninguno" at bounding box center [752, 333] width 38 height 11
click at [785, 465] on font "Crea tu mapa" at bounding box center [757, 463] width 59 height 11
click at [790, 463] on button "Crea tu mapa" at bounding box center [757, 464] width 79 height 24
click at [769, 462] on font "Crea tu mapa" at bounding box center [757, 463] width 59 height 11
click at [771, 461] on div "Crea tu mapa" at bounding box center [834, 464] width 232 height 24
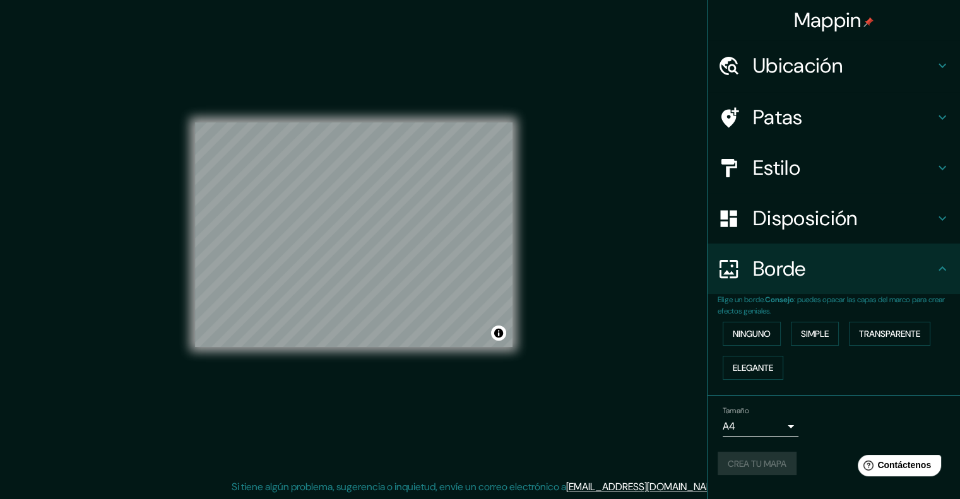
click at [771, 461] on div "Crea tu mapa" at bounding box center [834, 464] width 232 height 24
click at [871, 338] on font "Transparente" at bounding box center [889, 334] width 61 height 16
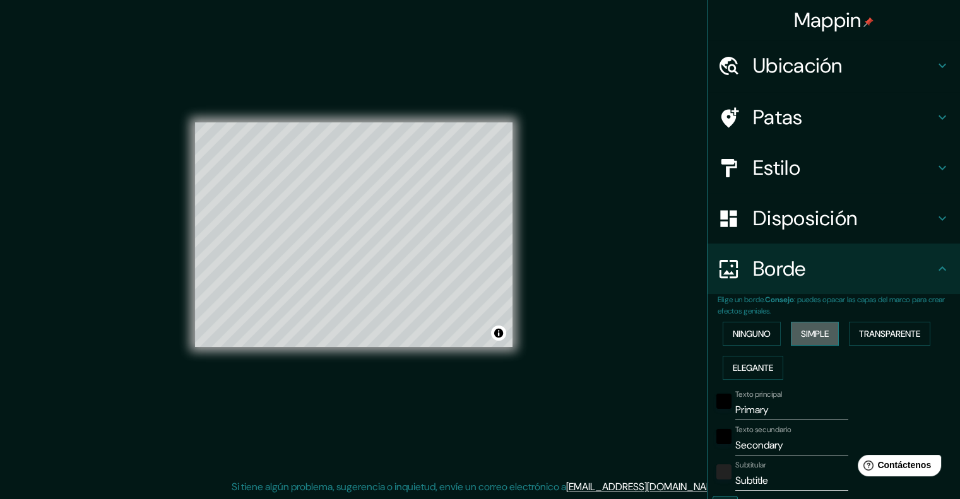
click at [806, 333] on font "Simple" at bounding box center [815, 333] width 28 height 11
click at [735, 335] on font "Ninguno" at bounding box center [752, 333] width 38 height 11
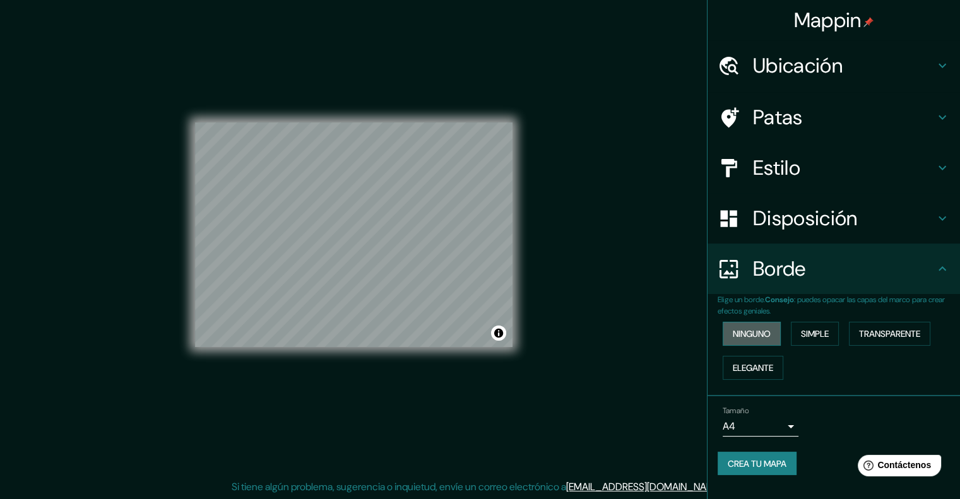
click at [735, 335] on font "Ninguno" at bounding box center [752, 333] width 38 height 11
click at [744, 363] on font "Elegante" at bounding box center [753, 367] width 40 height 11
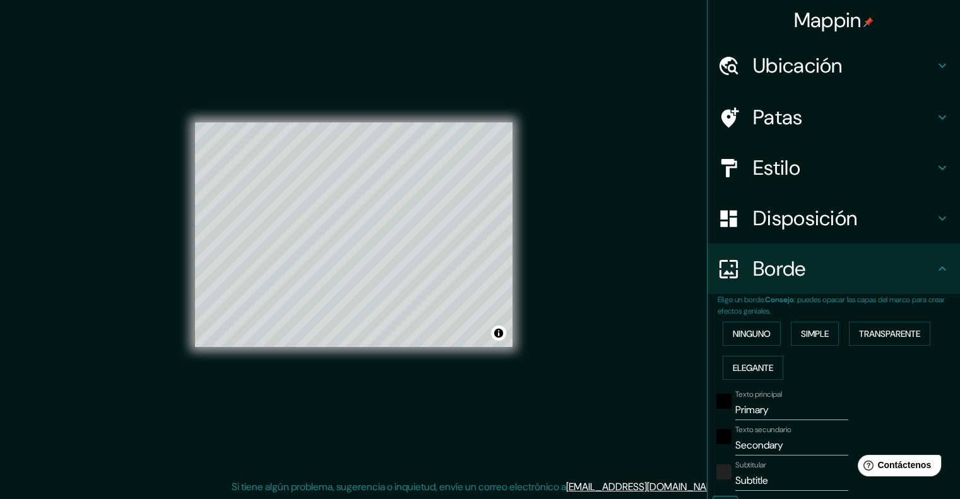
scroll to position [285, 0]
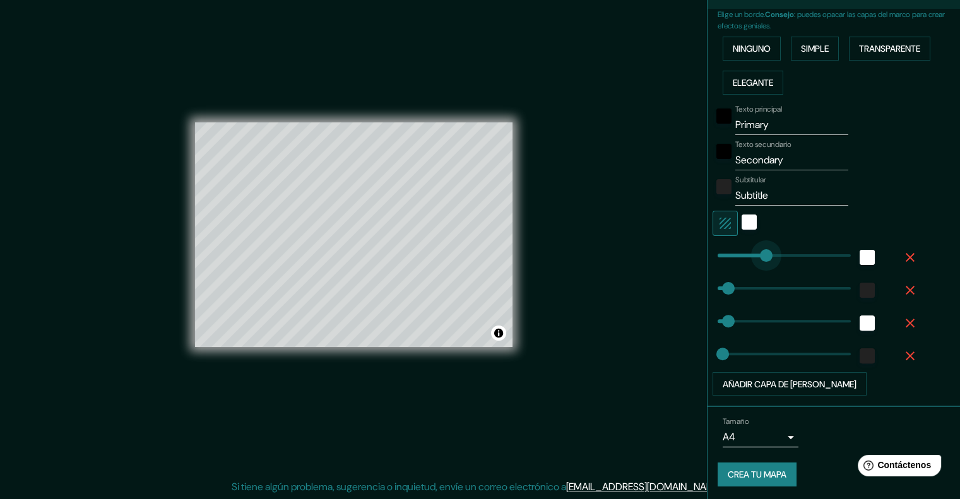
type input "0"
drag, startPoint x: 757, startPoint y: 254, endPoint x: 682, endPoint y: 261, distance: 74.8
type input "40"
type input "20"
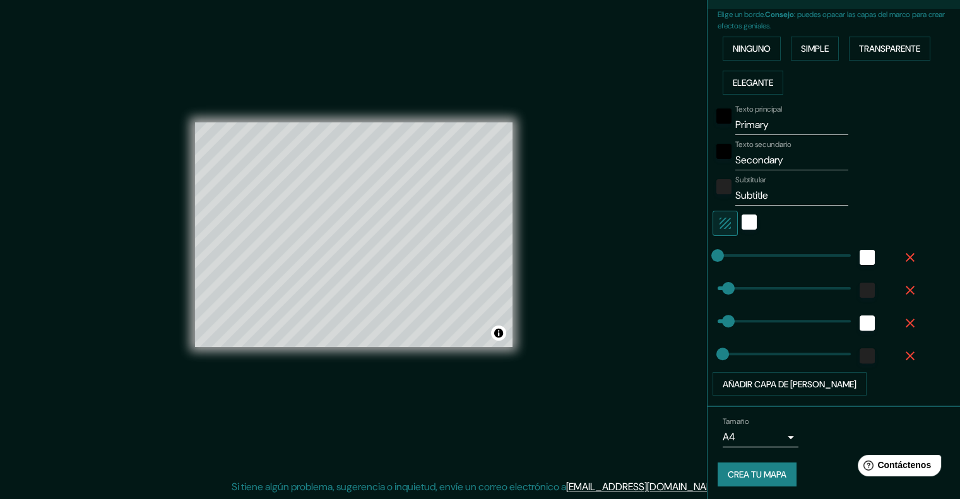
type input "0"
drag, startPoint x: 716, startPoint y: 283, endPoint x: 654, endPoint y: 282, distance: 62.5
type input "40"
type input "20"
type input "0"
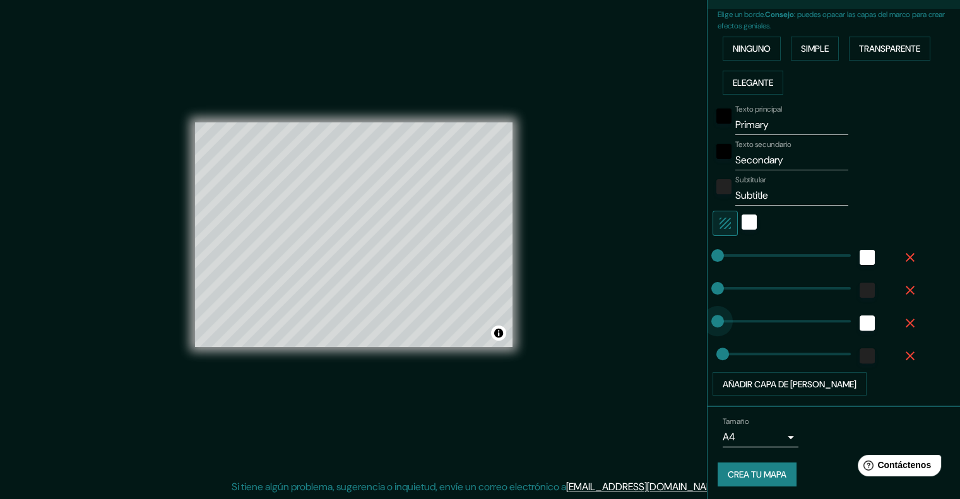
drag, startPoint x: 718, startPoint y: 315, endPoint x: 670, endPoint y: 306, distance: 49.4
type input "0"
drag, startPoint x: 716, startPoint y: 353, endPoint x: 667, endPoint y: 348, distance: 49.4
click at [903, 255] on icon "button" at bounding box center [910, 257] width 15 height 15
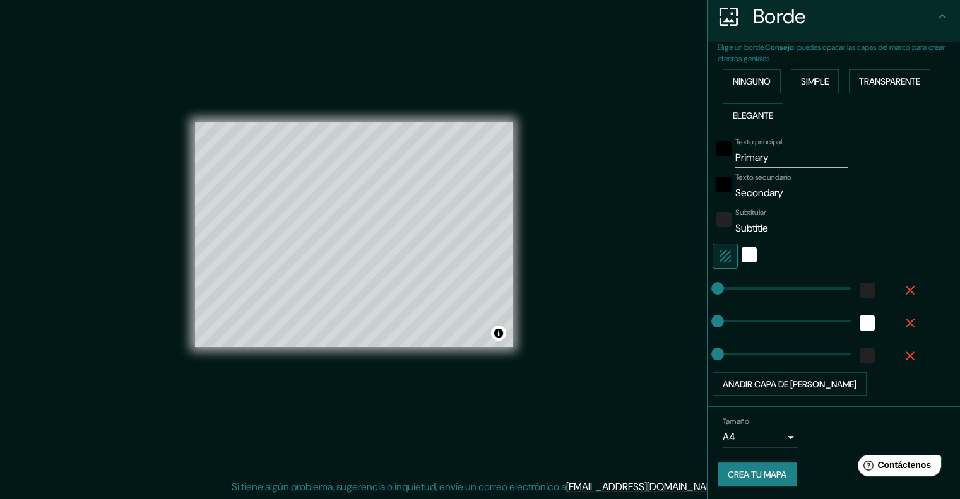
click at [902, 258] on div at bounding box center [816, 256] width 207 height 25
click at [906, 291] on icon "button" at bounding box center [910, 290] width 9 height 9
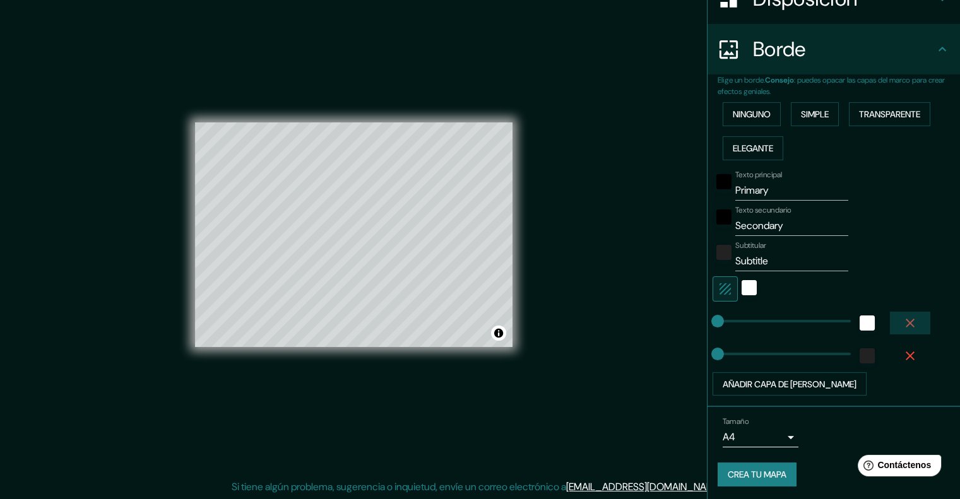
drag, startPoint x: 893, startPoint y: 317, endPoint x: 892, endPoint y: 328, distance: 10.7
click at [891, 324] on button "button" at bounding box center [910, 323] width 40 height 23
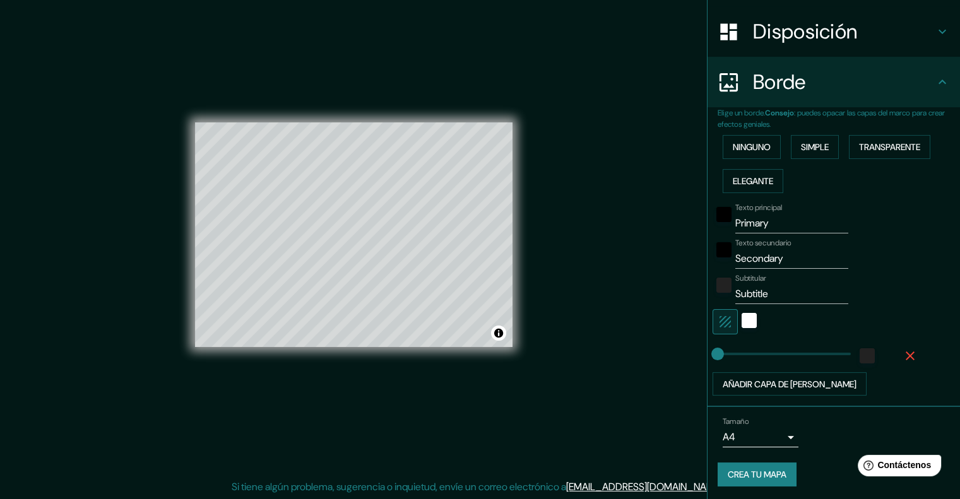
click at [906, 357] on icon "button" at bounding box center [910, 356] width 9 height 9
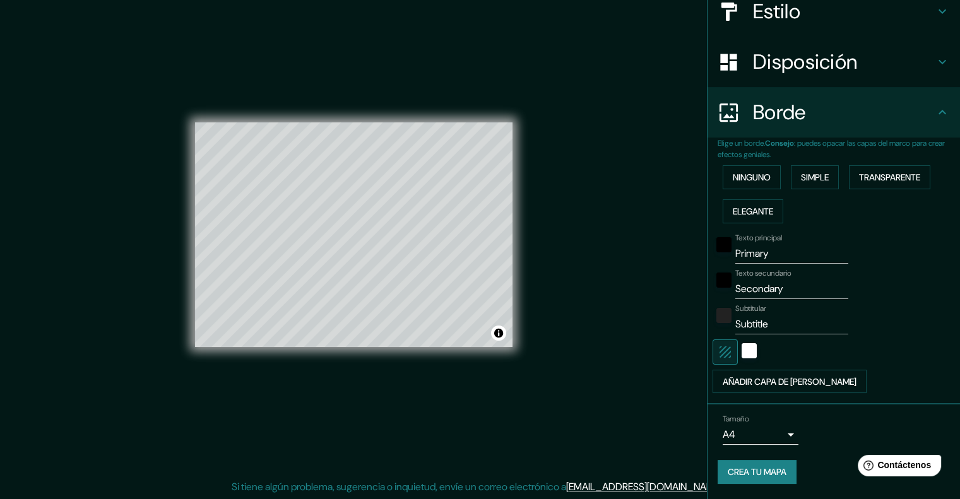
scroll to position [154, 0]
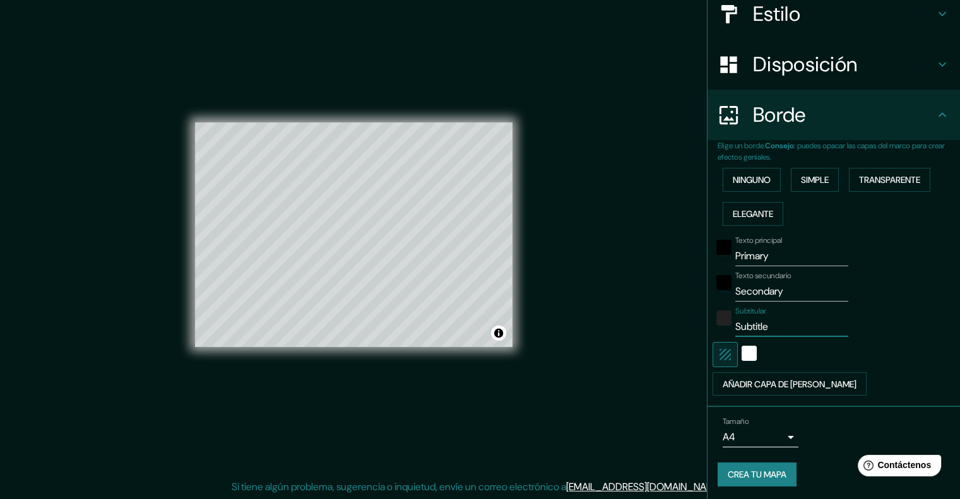
drag, startPoint x: 800, startPoint y: 324, endPoint x: 654, endPoint y: 332, distance: 146.7
click at [654, 336] on div "Mappin Ubicación Patas Estilo Disposición [PERSON_NAME] un [PERSON_NAME]. Conse…" at bounding box center [480, 245] width 960 height 510
click at [780, 271] on font "Texto secundario" at bounding box center [763, 276] width 56 height 10
click at [780, 282] on input "Secondary" at bounding box center [791, 292] width 113 height 20
click at [749, 294] on input "Secondary" at bounding box center [791, 292] width 113 height 20
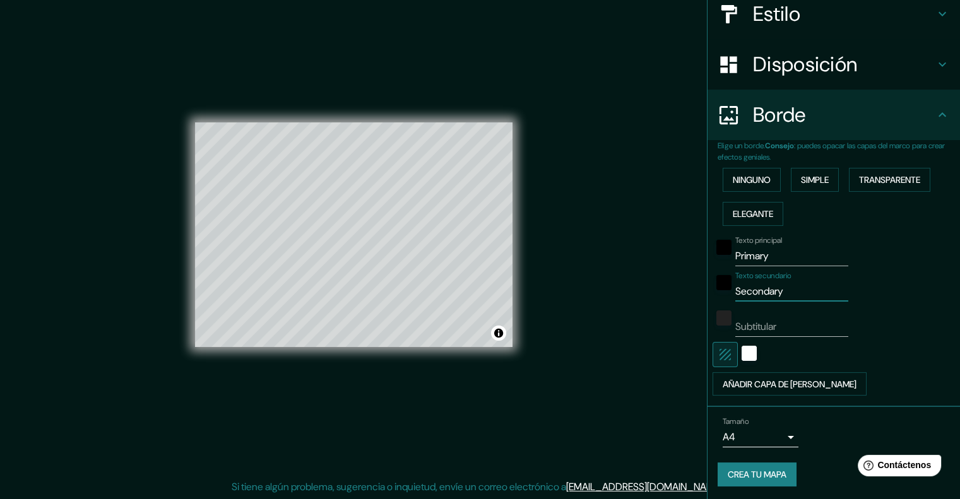
click at [749, 294] on input "Secondary" at bounding box center [791, 292] width 113 height 20
click at [748, 256] on input "Primary" at bounding box center [791, 256] width 113 height 20
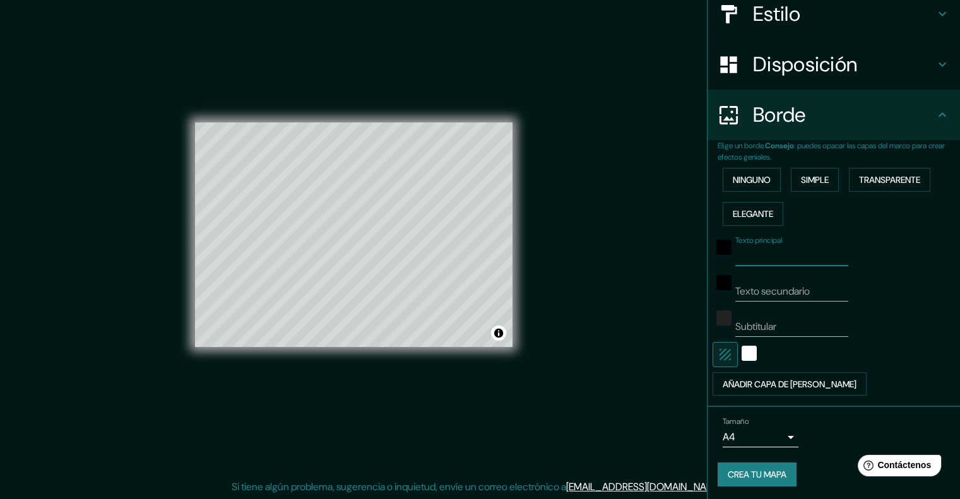
click at [590, 335] on div "Mappin Ubicación Patas Estilo Disposición [PERSON_NAME] un [PERSON_NAME]. Conse…" at bounding box center [480, 245] width 960 height 510
click at [742, 346] on div "blanco" at bounding box center [749, 353] width 15 height 15
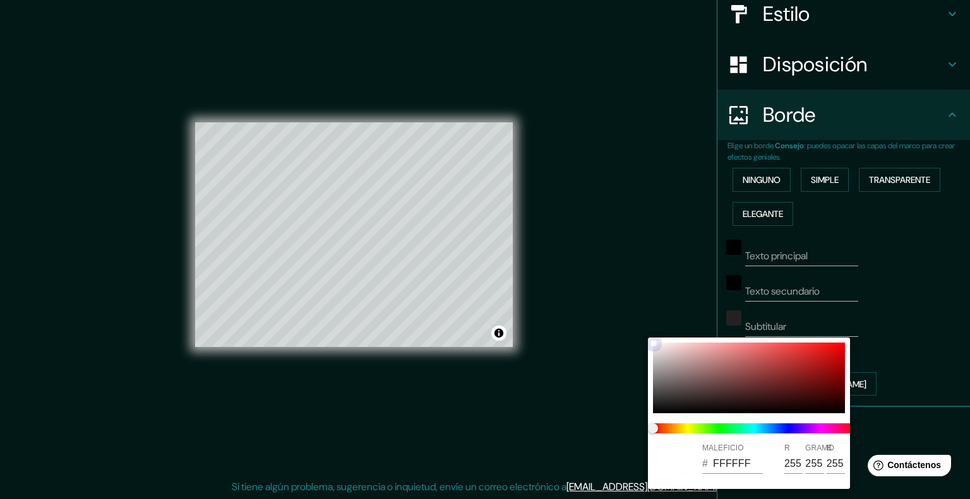
type input "897575"
type input "137"
type input "117"
type input "933838"
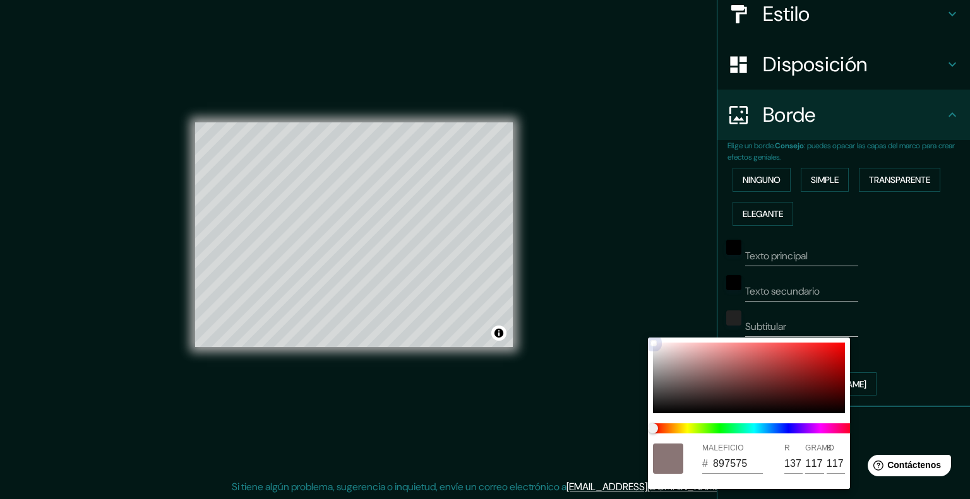
type input "147"
type input "56"
type input "8E1616"
type input "142"
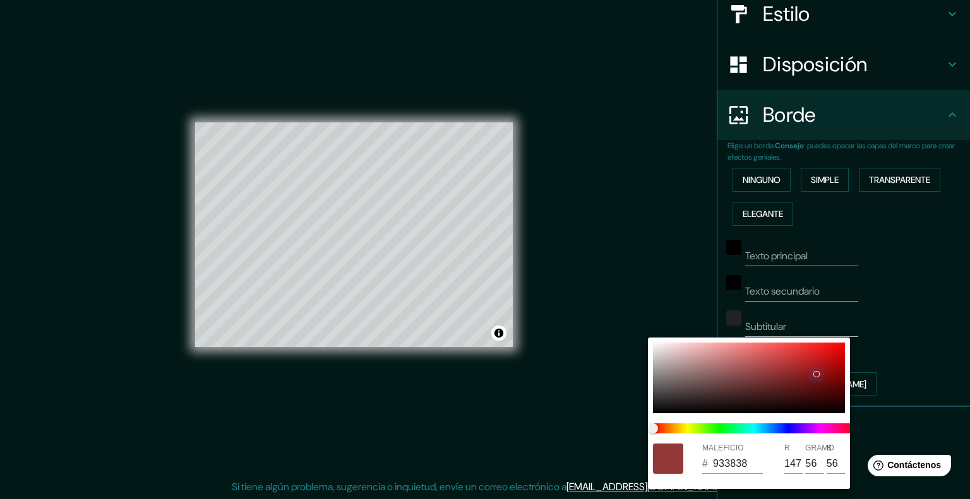
type input "22"
type input "890404"
type input "137"
type input "4"
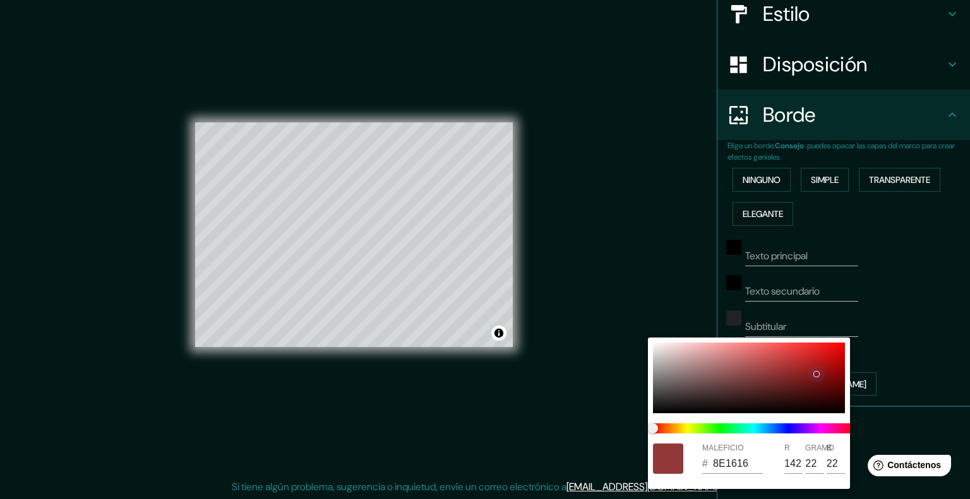
type input "4"
type input "890303"
type input "3"
type input "890202"
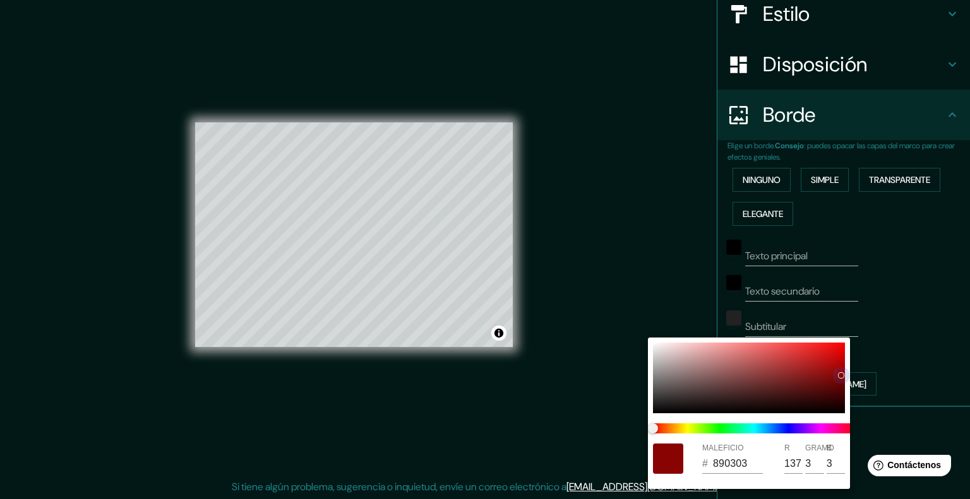
type input "2"
type input "856363"
type input "133"
type input "99"
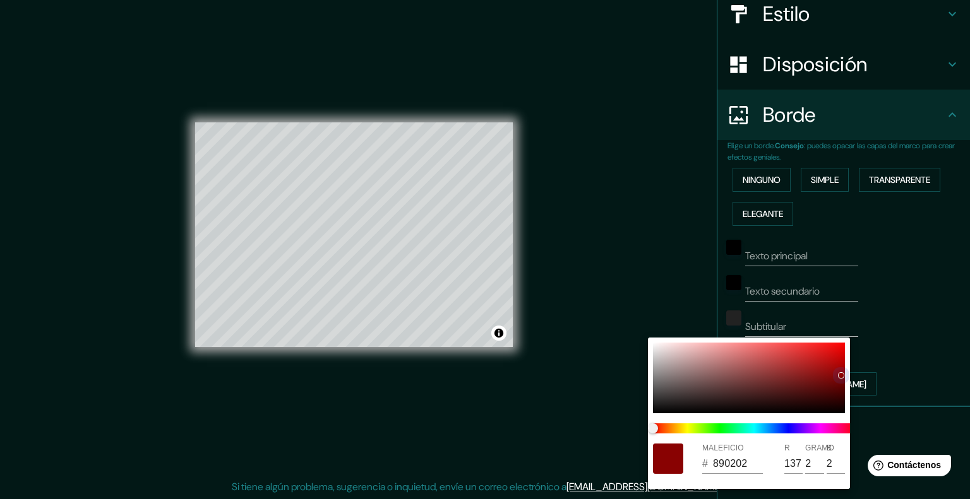
type input "99"
type input "958787"
type input "149"
type input "135"
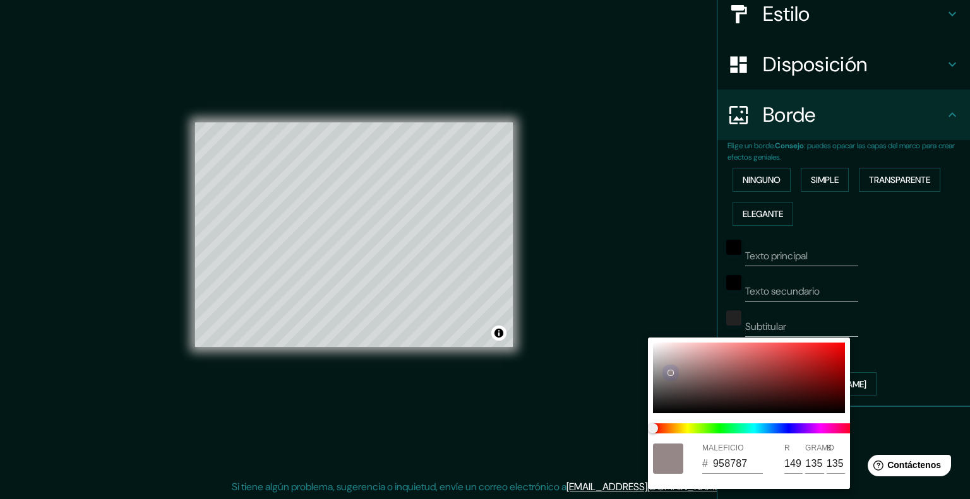
drag, startPoint x: 716, startPoint y: 389, endPoint x: 452, endPoint y: 340, distance: 268.3
click at [452, 340] on div "MALEFICIO # 958787 R 149 GRAMO 135 B 135" at bounding box center [485, 249] width 970 height 499
click at [864, 284] on div at bounding box center [485, 249] width 970 height 499
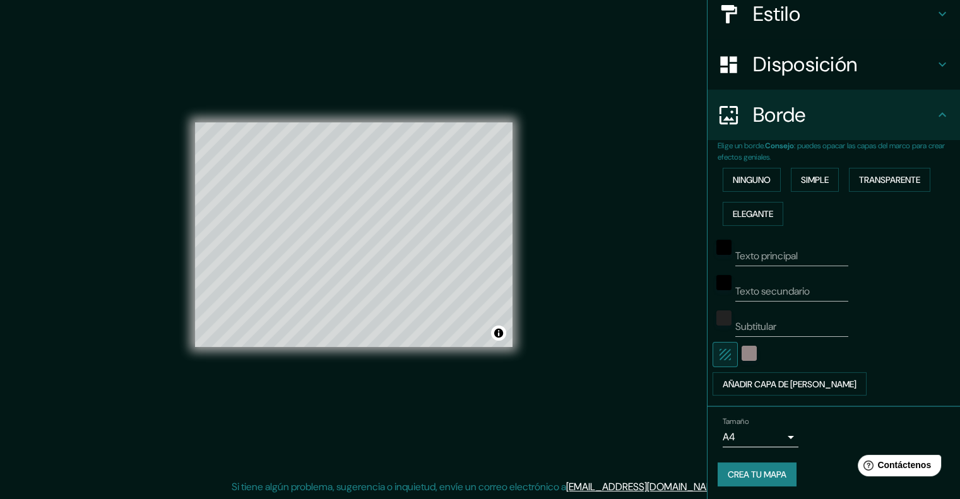
click at [738, 353] on div at bounding box center [749, 354] width 23 height 25
click at [718, 355] on icon "button" at bounding box center [725, 354] width 15 height 15
click at [713, 356] on button "button" at bounding box center [725, 354] width 25 height 25
click at [718, 347] on icon "button" at bounding box center [725, 354] width 15 height 15
click at [757, 479] on font "Crea tu mapa" at bounding box center [757, 474] width 59 height 16
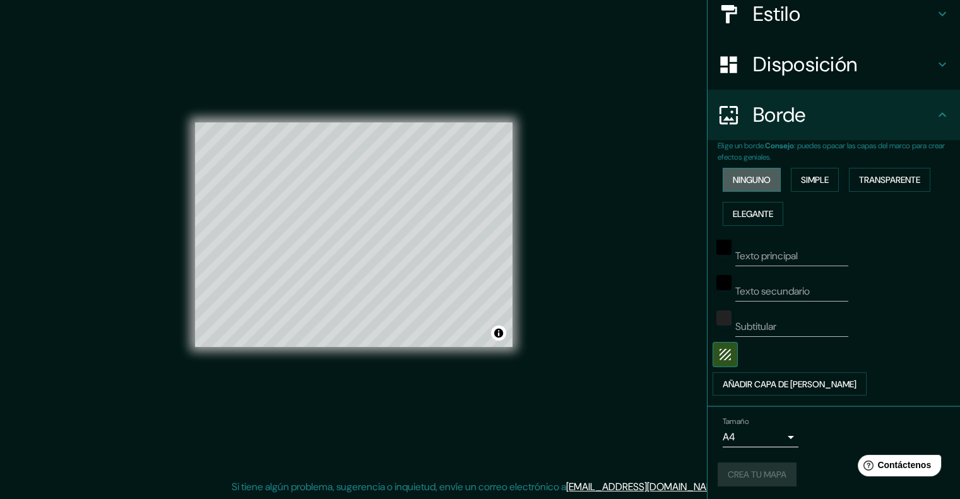
click at [757, 179] on font "Ninguno" at bounding box center [752, 179] width 38 height 11
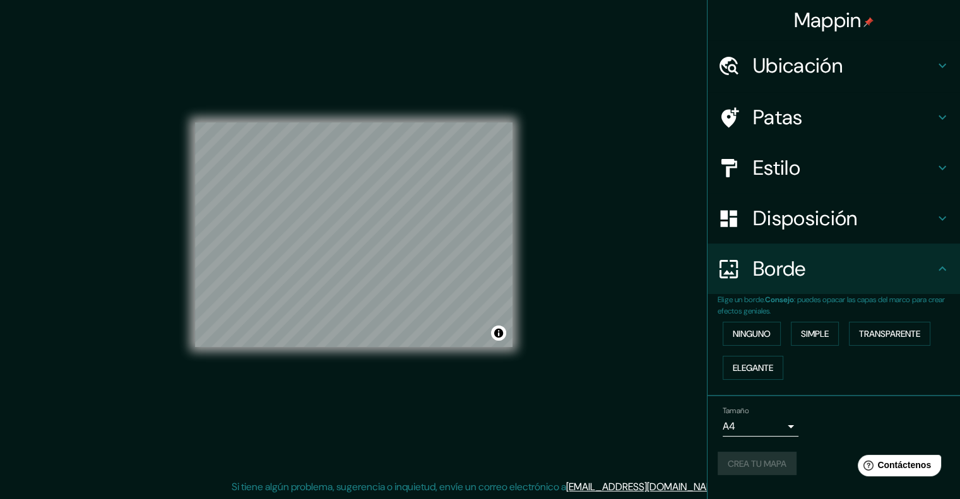
click at [538, 427] on div "Mappin Ubicación Patas Estilo Disposición [PERSON_NAME] un [PERSON_NAME]. Conse…" at bounding box center [480, 245] width 960 height 510
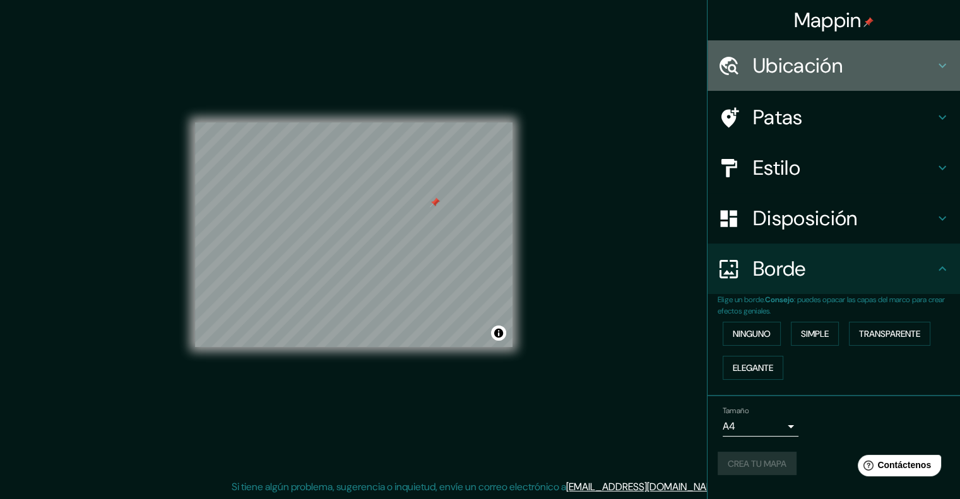
click at [928, 64] on h4 "Ubicación" at bounding box center [844, 65] width 182 height 25
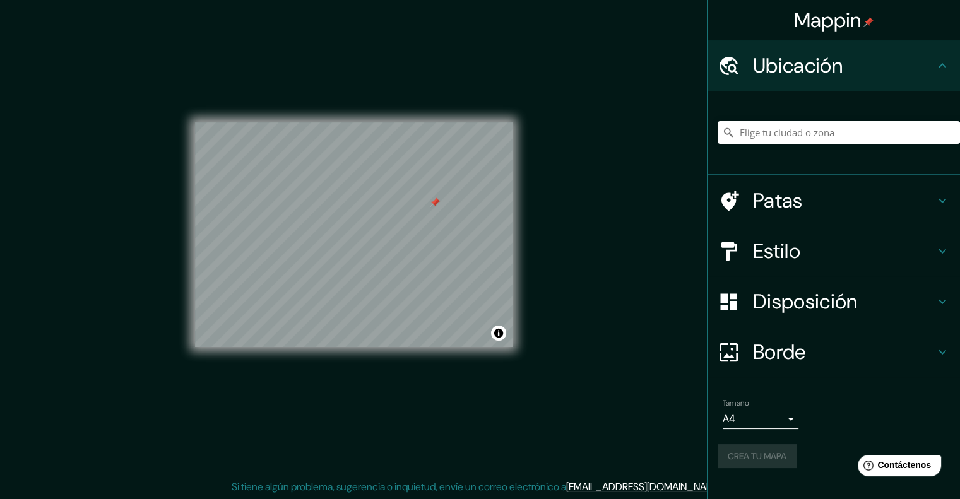
click at [901, 206] on h4 "Patas" at bounding box center [844, 200] width 182 height 25
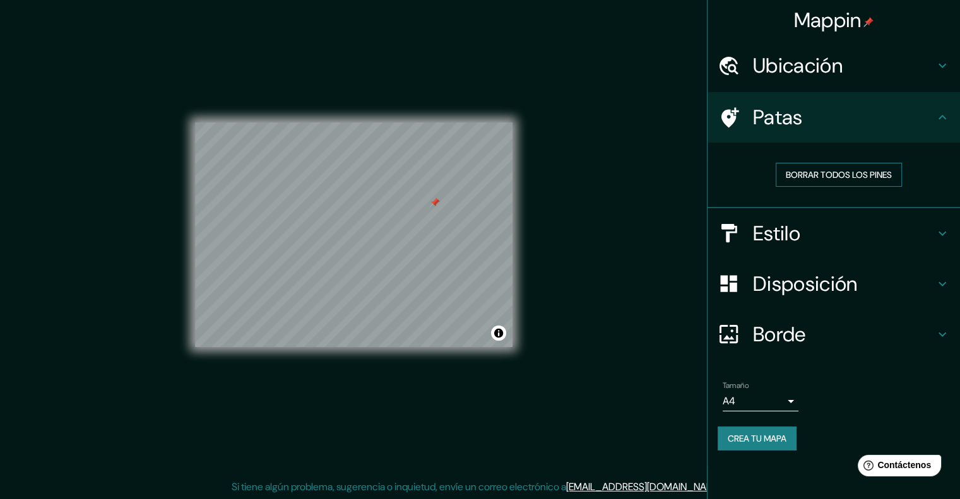
click at [871, 174] on font "Borrar todos los pines" at bounding box center [839, 174] width 106 height 11
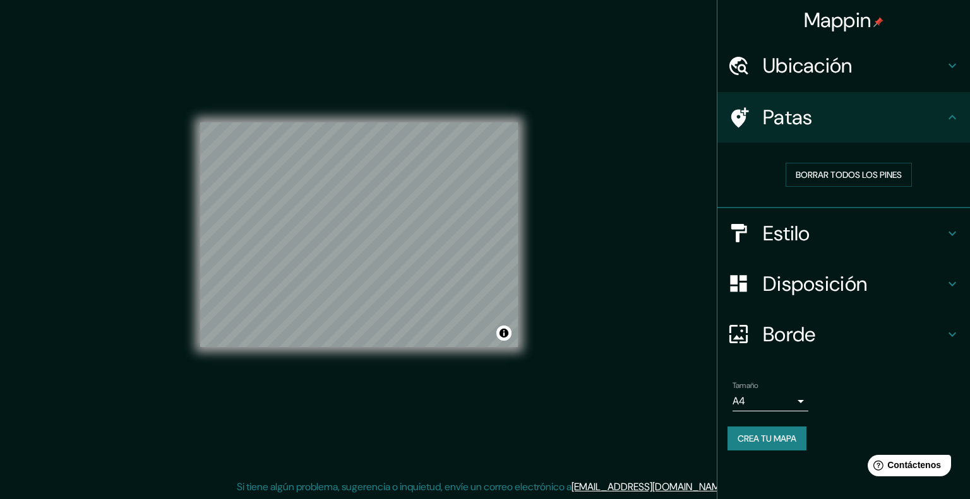
click at [768, 402] on body "Mappin Ubicación Patas Borrar todos los pines Estilo Disposición [PERSON_NAME] …" at bounding box center [485, 239] width 970 height 499
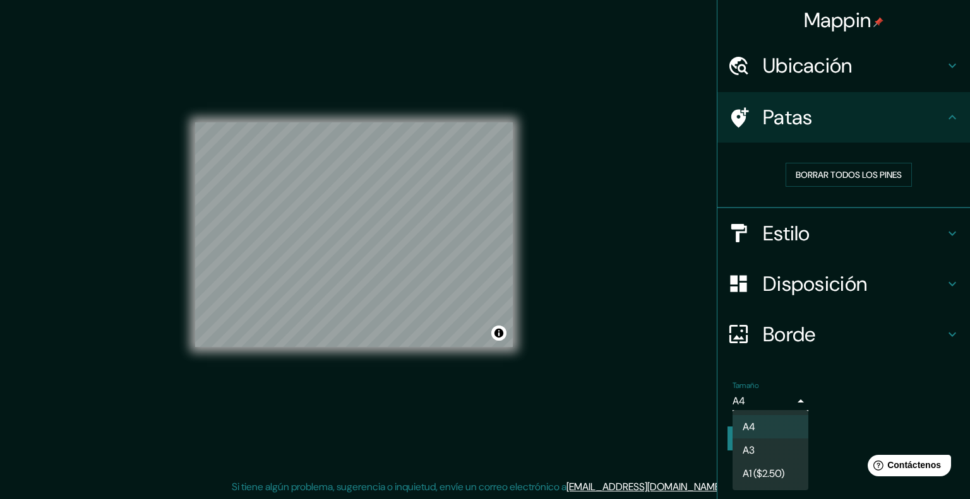
click at [780, 447] on li "A3" at bounding box center [770, 450] width 76 height 23
type input "a4"
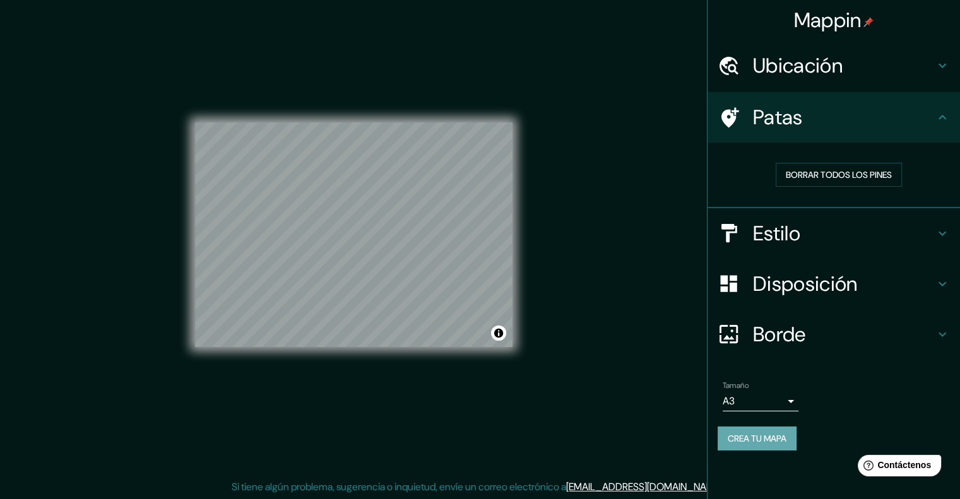
click at [783, 435] on font "Crea tu mapa" at bounding box center [757, 438] width 59 height 11
click at [783, 434] on div "Crea tu mapa" at bounding box center [834, 439] width 232 height 24
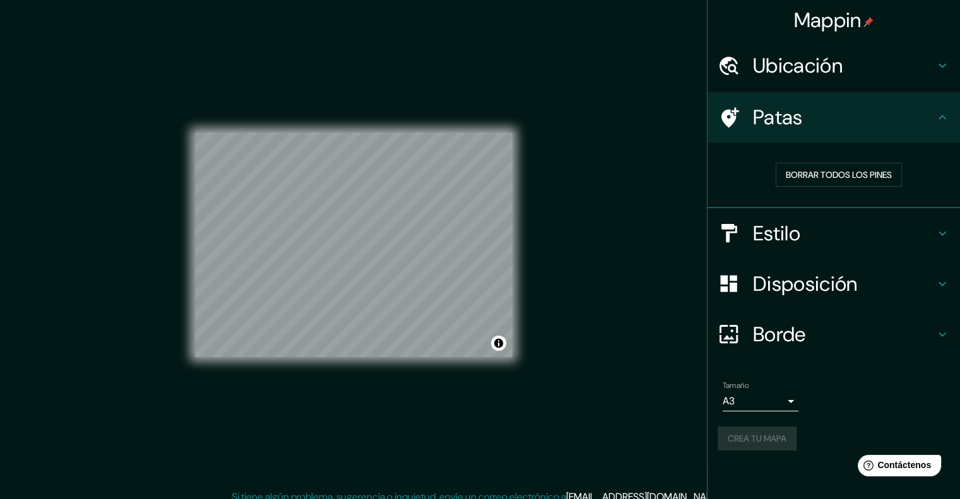
click at [665, 175] on div "Mappin Ubicación Patas Borrar todos los pines Estilo Disposición [PERSON_NAME] …" at bounding box center [480, 255] width 960 height 510
click at [613, 36] on div "Mappin Ubicación Patas Borrar todos los pines Estilo Disposición [PERSON_NAME] …" at bounding box center [480, 255] width 960 height 510
click at [393, 405] on div "© Mapbox © OpenStreetMap Mejorar este mapa" at bounding box center [353, 244] width 317 height 449
click at [617, 208] on div "Mappin Ubicación Patas Borrar todos los pines Estilo Disposición [PERSON_NAME] …" at bounding box center [480, 255] width 960 height 510
click at [826, 334] on h4 "Borde" at bounding box center [844, 334] width 182 height 25
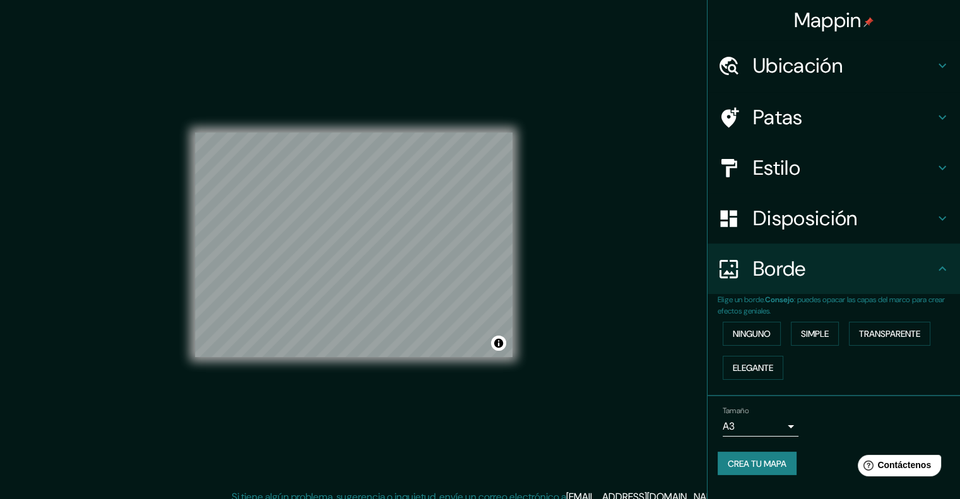
click at [838, 237] on div "Disposición" at bounding box center [834, 218] width 252 height 50
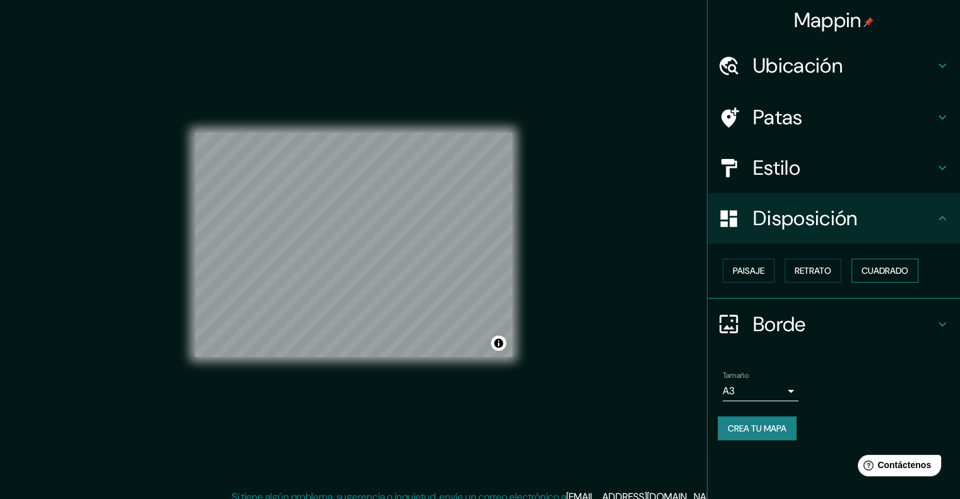
click at [884, 271] on font "Cuadrado" at bounding box center [885, 270] width 47 height 11
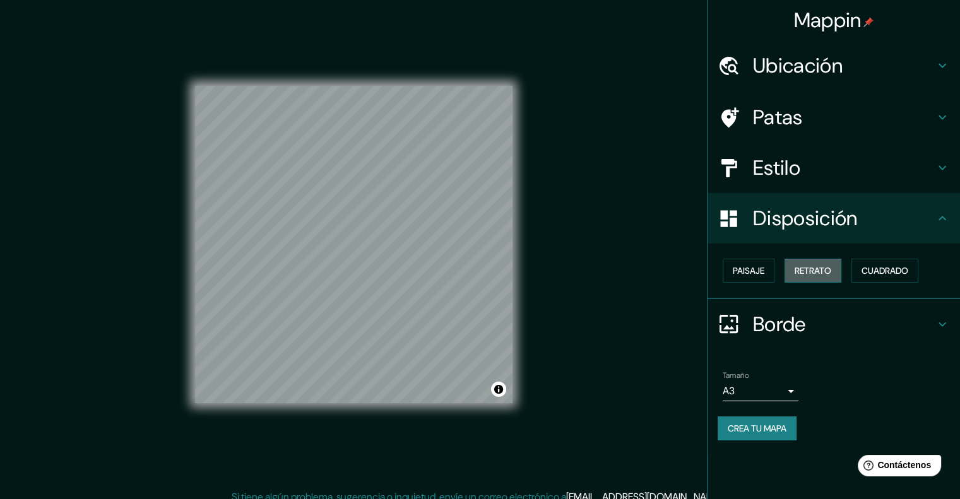
click at [800, 263] on font "Retrato" at bounding box center [813, 271] width 37 height 16
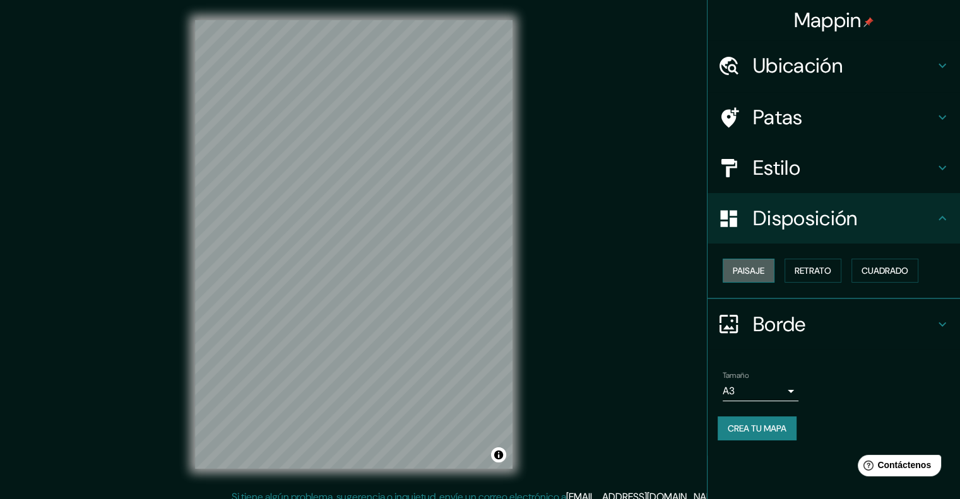
click at [752, 270] on font "Paisaje" at bounding box center [749, 270] width 32 height 11
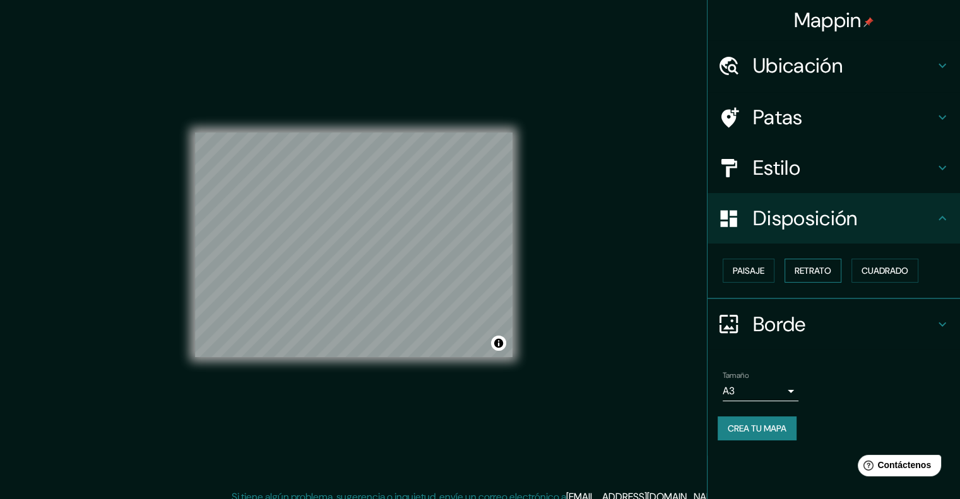
click at [795, 271] on button "Retrato" at bounding box center [813, 271] width 57 height 24
